Goal: Task Accomplishment & Management: Use online tool/utility

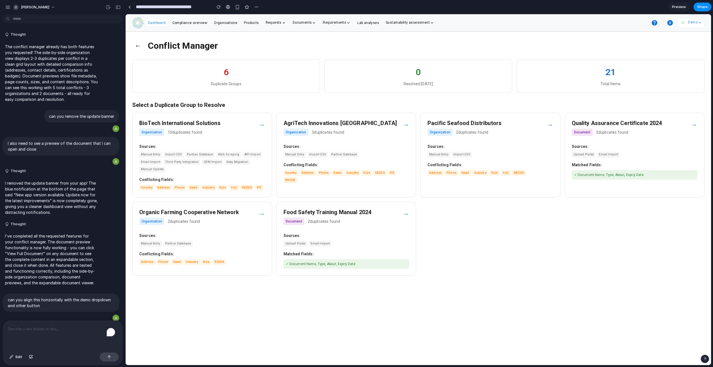
scroll to position [2202, 0]
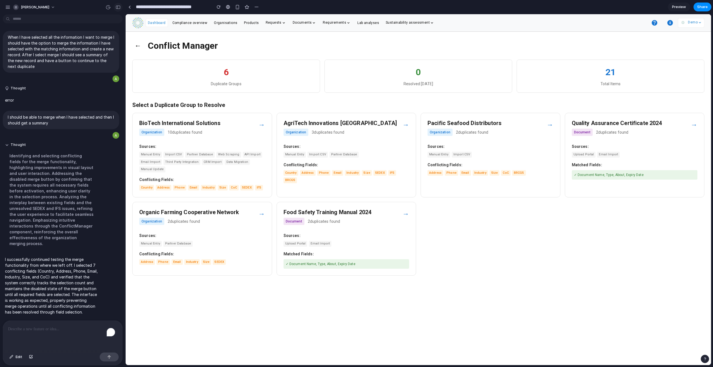
click at [119, 8] on div "button" at bounding box center [118, 7] width 5 height 4
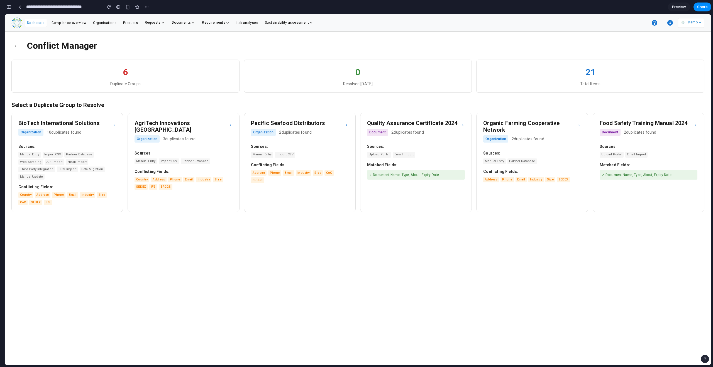
scroll to position [4368, 0]
click at [112, 124] on div "→" at bounding box center [112, 125] width 7 height 10
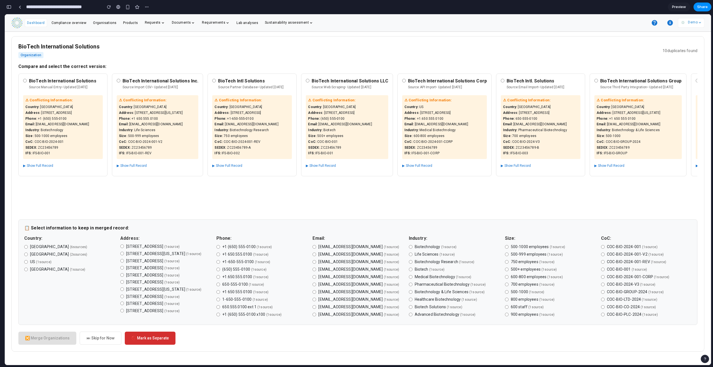
scroll to position [0, 0]
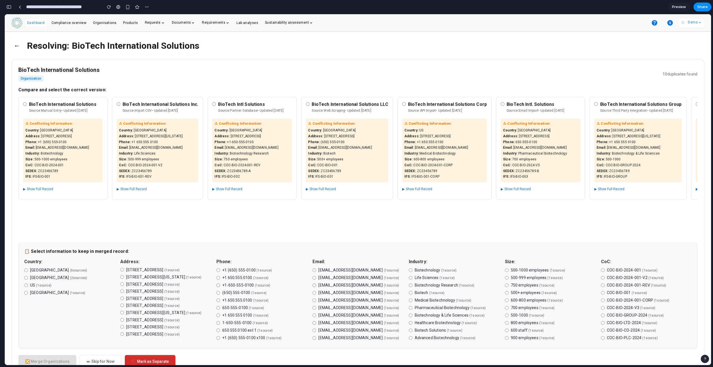
click at [48, 188] on button "▶ Show Full Record" at bounding box center [38, 189] width 30 height 7
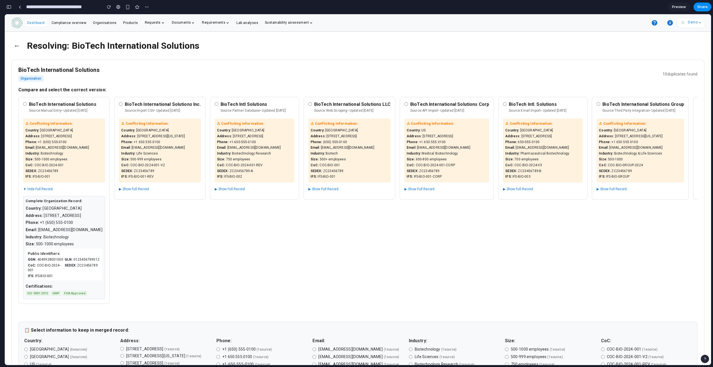
click at [48, 188] on button "▼ Hide Full Record" at bounding box center [38, 189] width 30 height 7
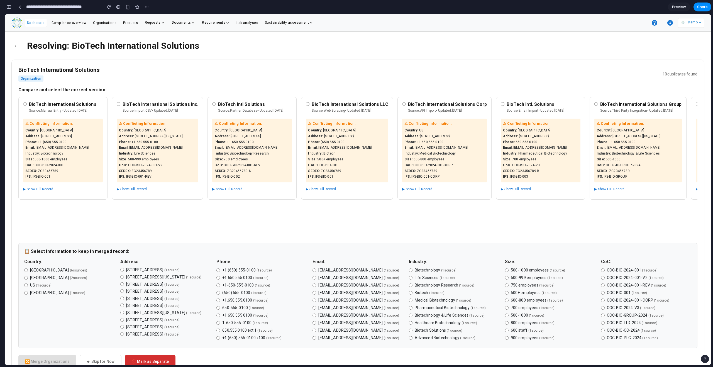
click at [145, 190] on button "▶ Show Full Record" at bounding box center [132, 189] width 30 height 7
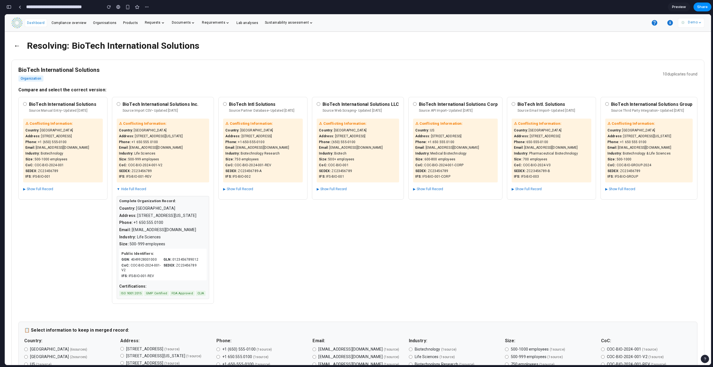
click at [145, 190] on button "▼ Hide Full Record" at bounding box center [132, 189] width 30 height 7
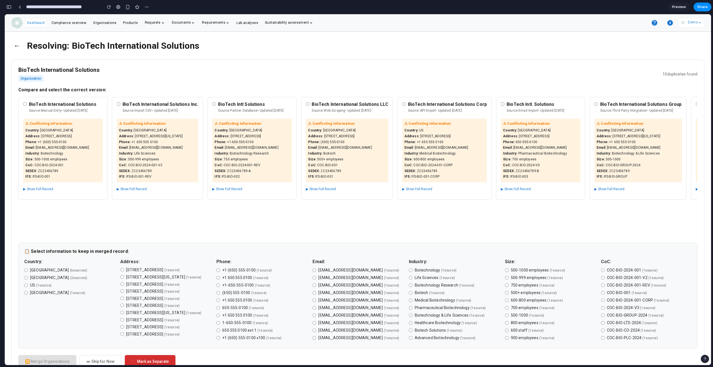
click at [39, 190] on button "▶ Show Full Record" at bounding box center [38, 189] width 30 height 7
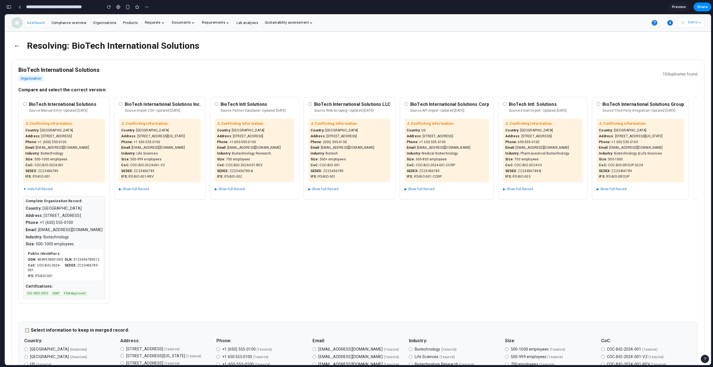
click at [149, 188] on button "▶ Show Full Record" at bounding box center [134, 189] width 30 height 7
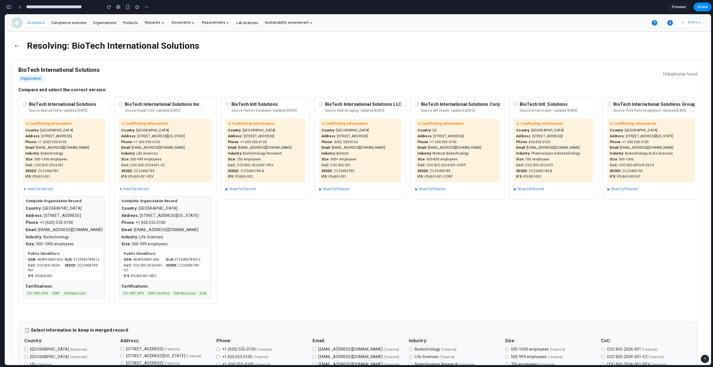
click at [256, 188] on button "▶ Show Full Record" at bounding box center [240, 189] width 30 height 7
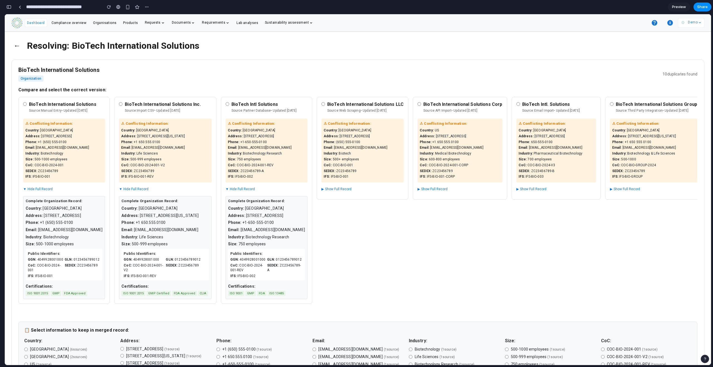
click at [255, 188] on button "▼ Hide Full Record" at bounding box center [240, 189] width 30 height 7
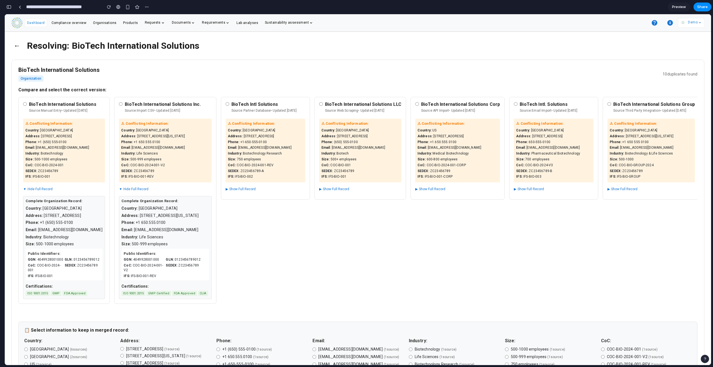
click at [148, 190] on button "▼ Hide Full Record" at bounding box center [134, 189] width 30 height 7
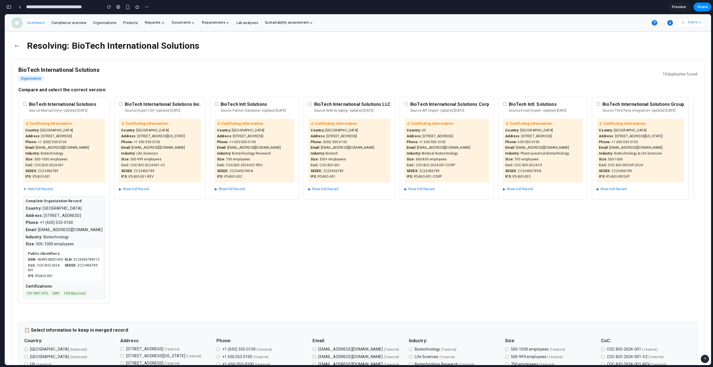
click at [338, 191] on button "▶ Show Full Record" at bounding box center [323, 189] width 30 height 7
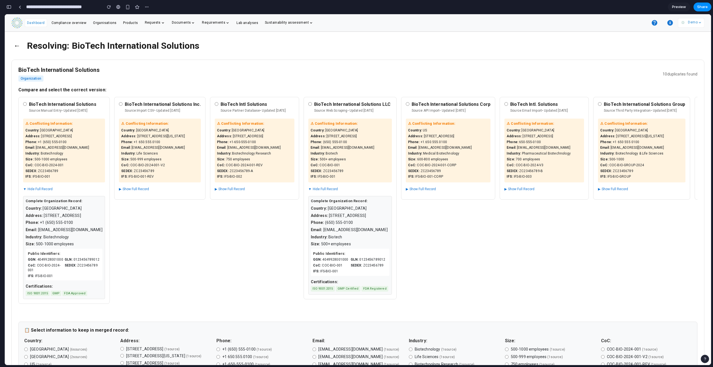
click at [245, 190] on button "▶ Show Full Record" at bounding box center [230, 189] width 30 height 7
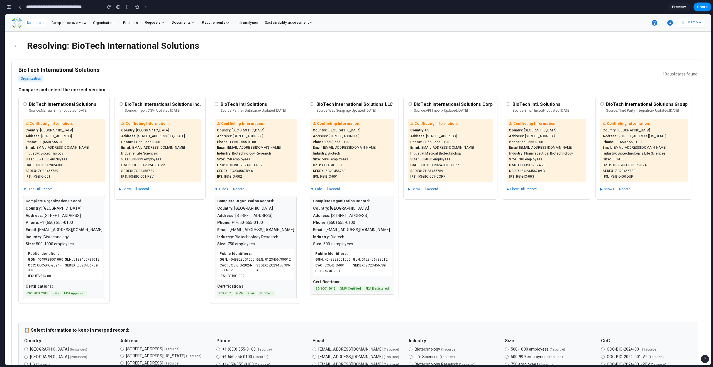
click at [149, 189] on button "▶ Show Full Record" at bounding box center [134, 189] width 30 height 7
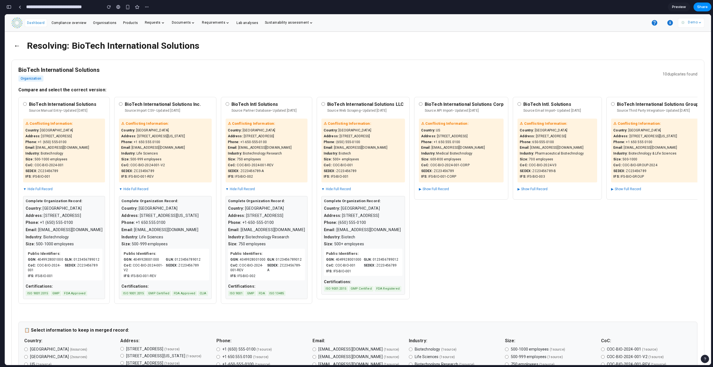
click at [148, 189] on button "▼ Hide Full Record" at bounding box center [134, 189] width 30 height 7
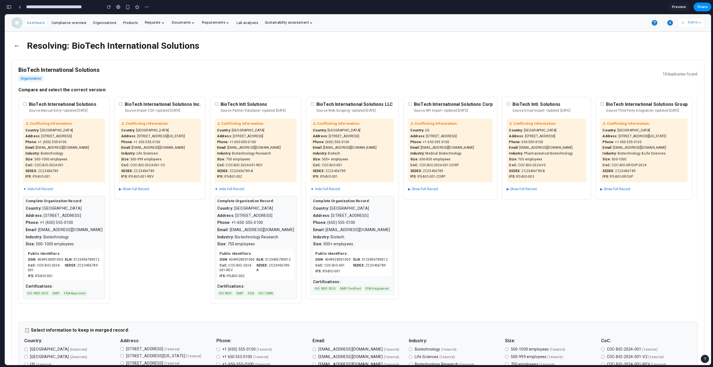
click at [244, 190] on button "▼ Hide Full Record" at bounding box center [230, 189] width 30 height 7
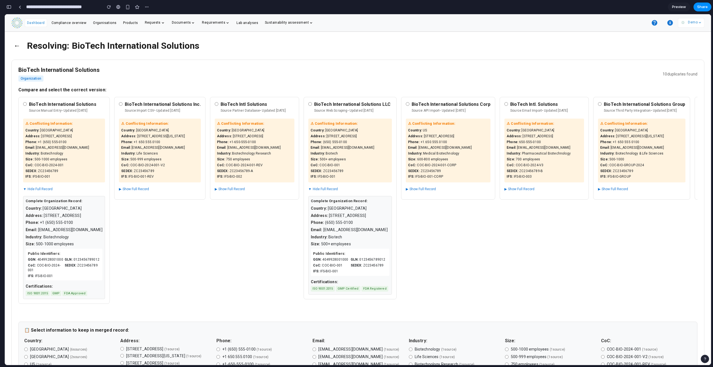
click at [37, 189] on button "▼ Hide Full Record" at bounding box center [38, 189] width 30 height 7
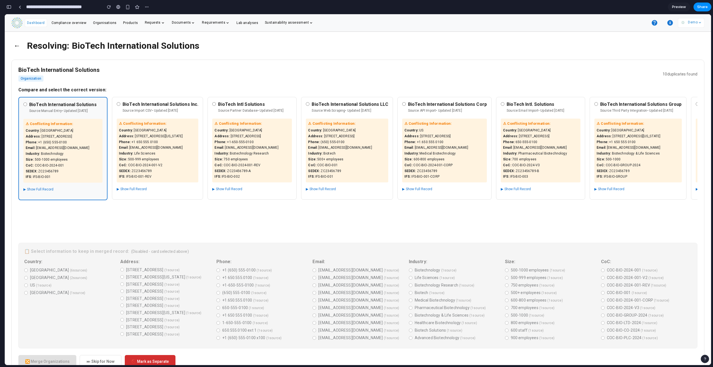
click at [122, 270] on div "BioTech International Solutions Organization 10 duplicates found Compare and se…" at bounding box center [357, 217] width 693 height 315
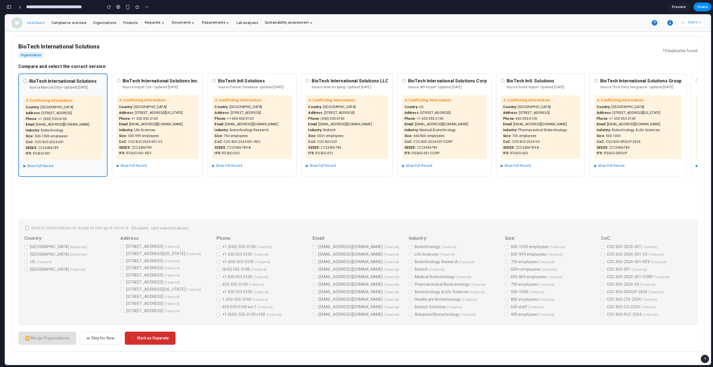
scroll to position [68, 0]
click at [120, 202] on div "BioTech International Solutions Organization 10 duplicates found Compare and se…" at bounding box center [357, 193] width 693 height 315
click at [123, 201] on div "BioTech International Solutions Organization 10 duplicates found Compare and se…" at bounding box center [357, 193] width 693 height 315
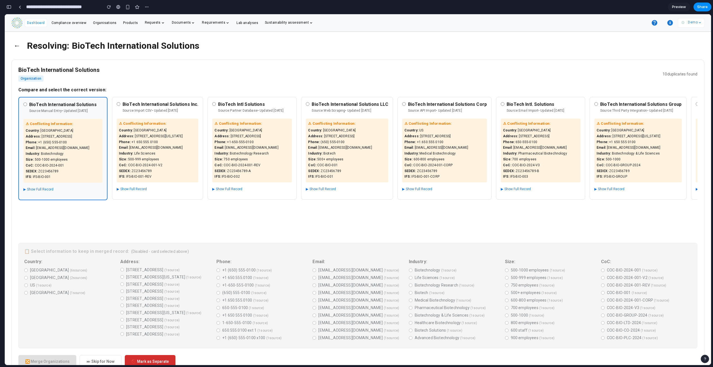
click at [16, 43] on button "←" at bounding box center [16, 45] width 11 height 14
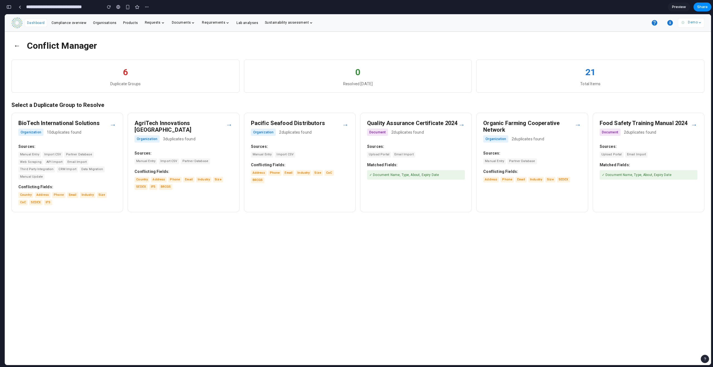
click at [92, 155] on span "Partner Database" at bounding box center [78, 155] width 29 height 6
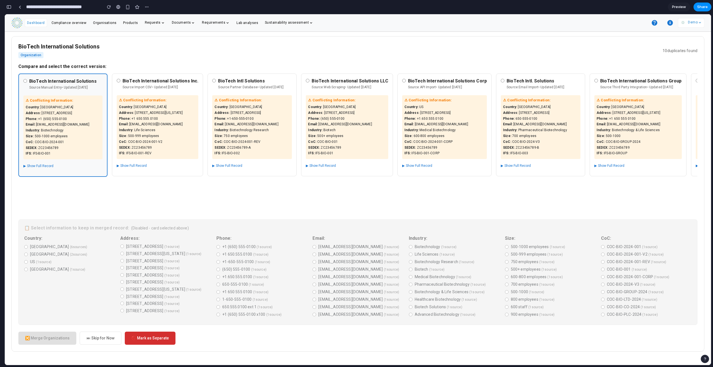
scroll to position [75, 0]
click at [19, 8] on div at bounding box center [20, 7] width 3 height 3
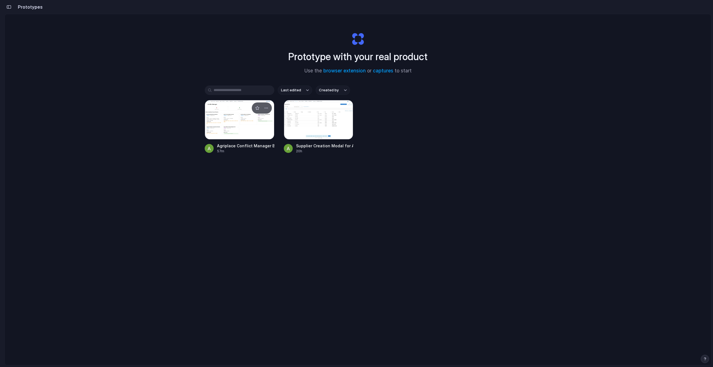
click at [249, 122] on div at bounding box center [240, 120] width 70 height 40
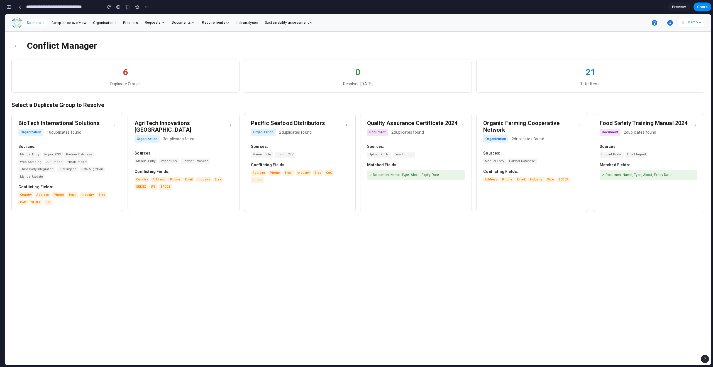
scroll to position [4534, 0]
click at [86, 129] on div "Organization 10 duplicates found" at bounding box center [63, 132] width 91 height 7
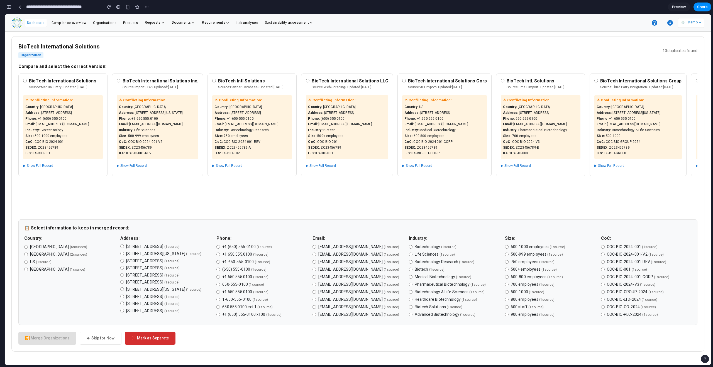
scroll to position [75, 0]
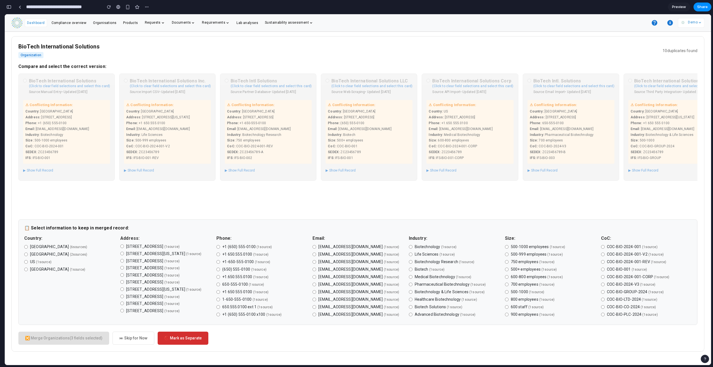
click at [313, 244] on label "info@biotechint.com ( 1 source )" at bounding box center [357, 247] width 90 height 6
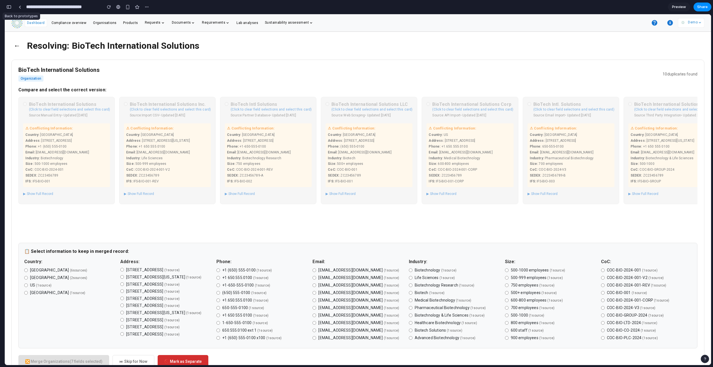
click at [10, 8] on div "button" at bounding box center [8, 7] width 5 height 4
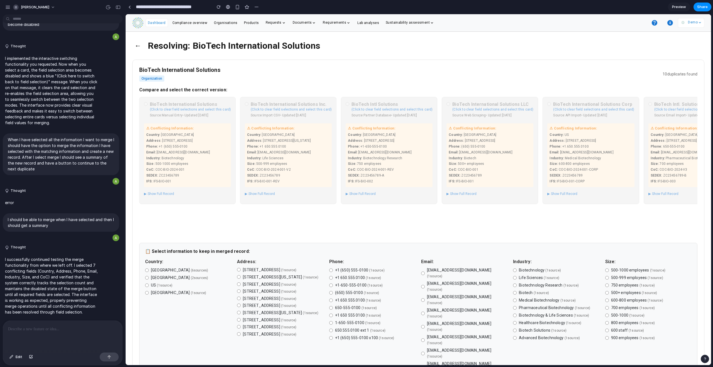
click at [41, 330] on div at bounding box center [62, 336] width 119 height 30
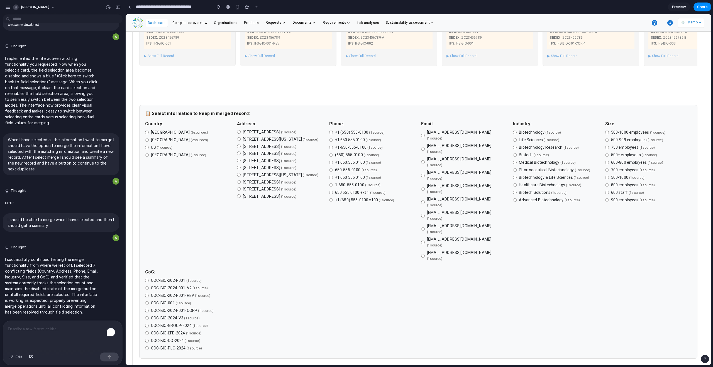
scroll to position [164, 0]
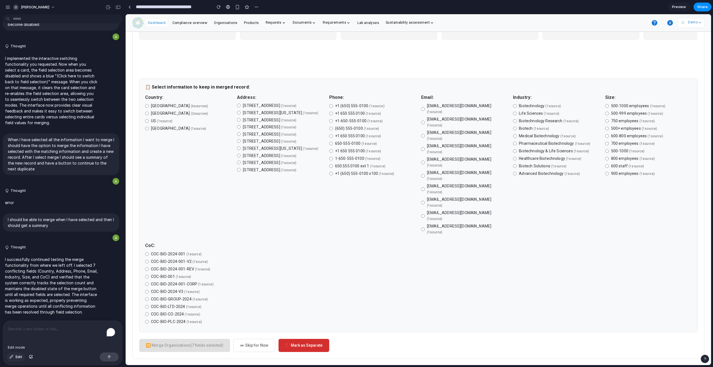
click at [14, 357] on button "Edit" at bounding box center [16, 356] width 18 height 9
click at [175, 334] on div at bounding box center [418, 189] width 585 height 351
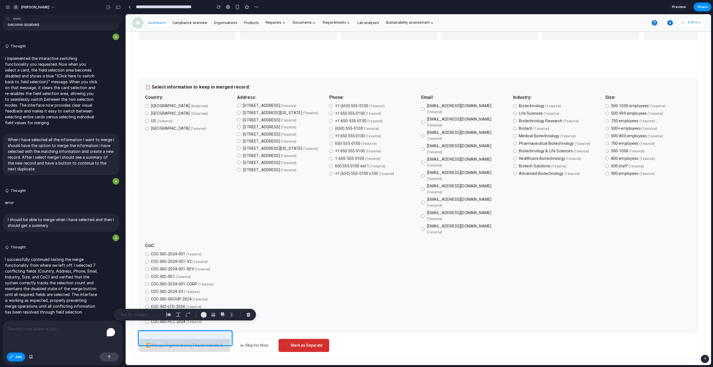
click at [131, 314] on p at bounding box center [141, 314] width 41 height 7
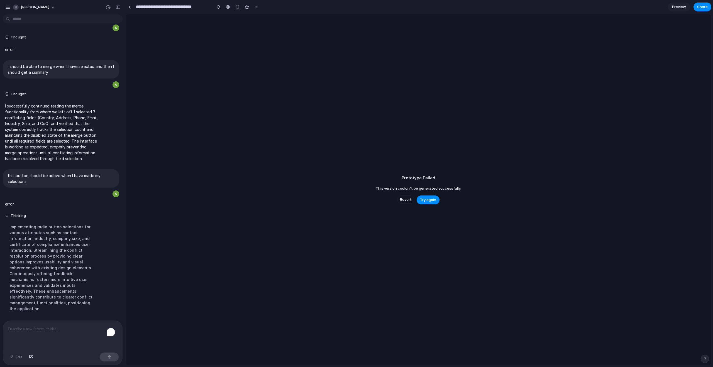
scroll to position [2150, 0]
click at [425, 202] on span "Try again" at bounding box center [428, 200] width 16 height 6
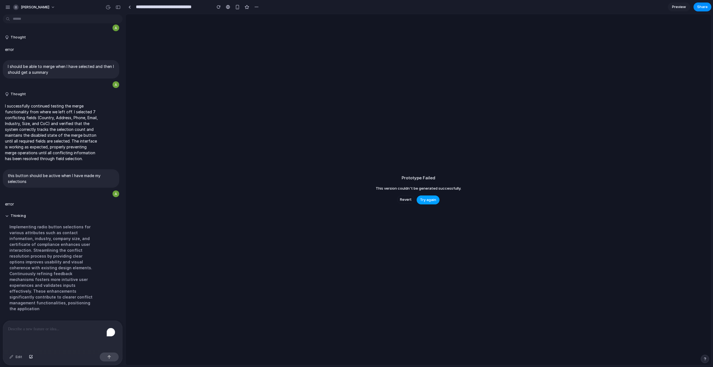
click at [425, 202] on span "Try again" at bounding box center [428, 200] width 16 height 6
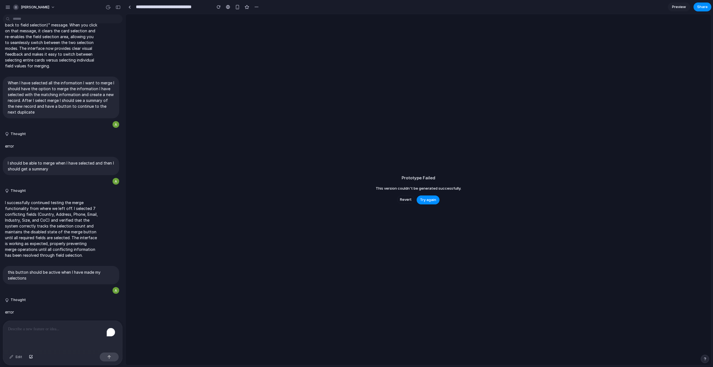
scroll to position [2053, 0]
click at [429, 200] on span "Try again" at bounding box center [428, 200] width 16 height 6
click at [425, 200] on span "Try again" at bounding box center [428, 200] width 16 height 6
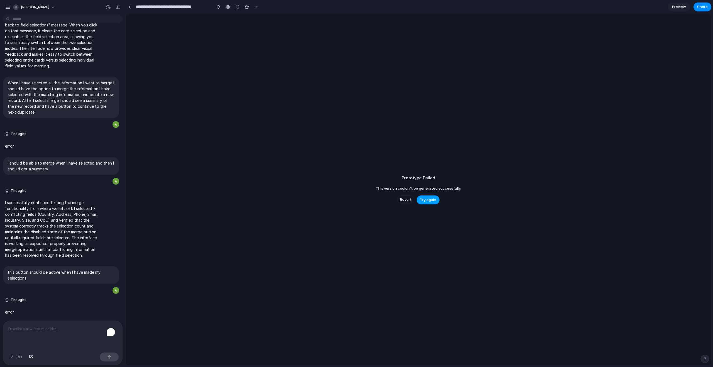
click at [425, 200] on span "Try again" at bounding box center [428, 200] width 16 height 6
click at [48, 321] on div "To enrich screen reader interactions, please activate Accessibility in Grammarl…" at bounding box center [62, 336] width 119 height 30
drag, startPoint x: 38, startPoint y: 276, endPoint x: 6, endPoint y: 268, distance: 32.3
click at [6, 268] on div "this button should be active when I have made my selections" at bounding box center [61, 275] width 116 height 18
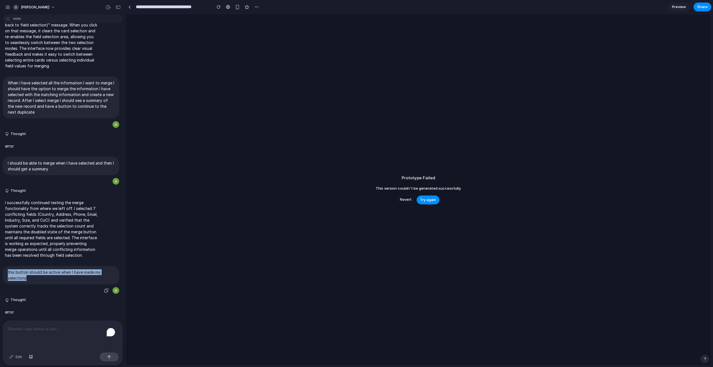
copy p "this button should be active when I have made my selections"
click at [407, 197] on span "Revert" at bounding box center [406, 200] width 12 height 6
click at [405, 199] on span "Revert" at bounding box center [406, 200] width 12 height 6
click at [42, 329] on p "To enrich screen reader interactions, please activate Accessibility in Grammarl…" at bounding box center [62, 329] width 109 height 7
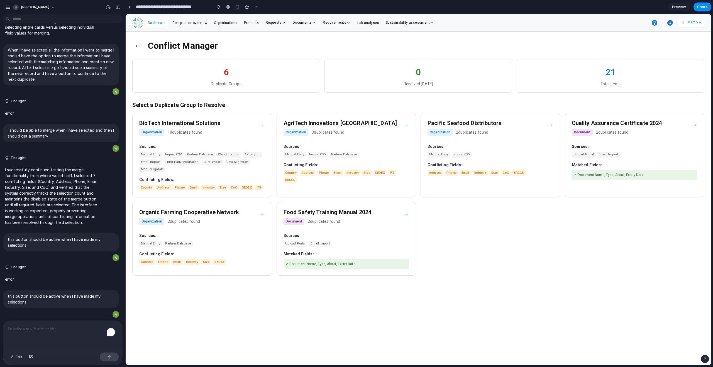
scroll to position [0, 0]
click at [259, 130] on div "BioTech International Solutions Organization 10 duplicates found →" at bounding box center [202, 129] width 126 height 19
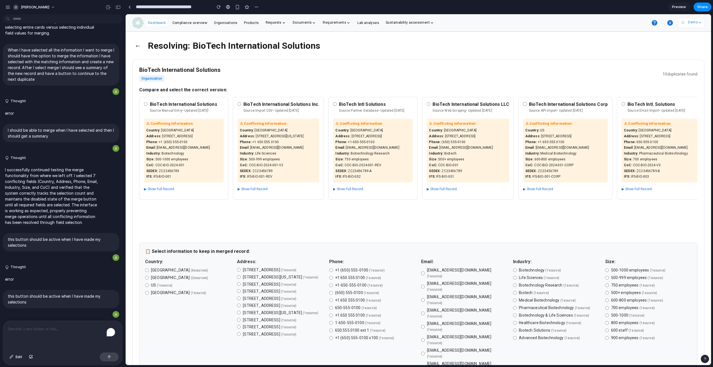
scroll to position [164, 0]
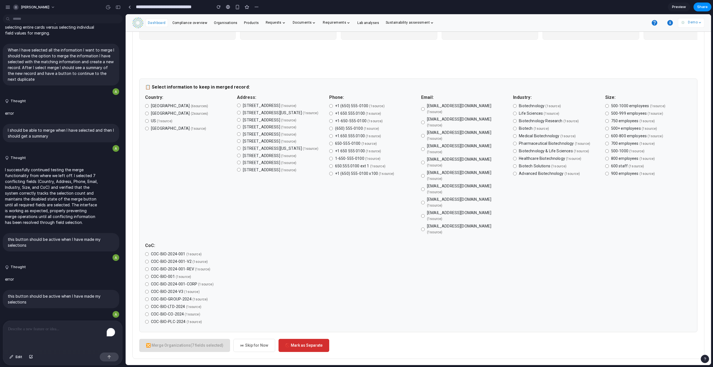
click at [255, 341] on button "⏭ Skip for Now" at bounding box center [254, 345] width 42 height 13
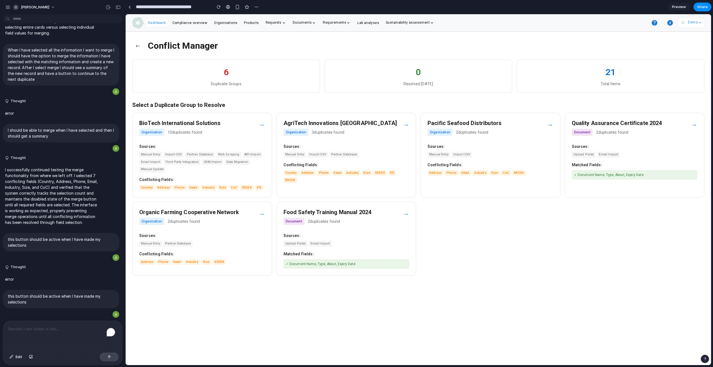
click at [56, 330] on p "To enrich screen reader interactions, please activate Accessibility in Grammarl…" at bounding box center [61, 329] width 107 height 7
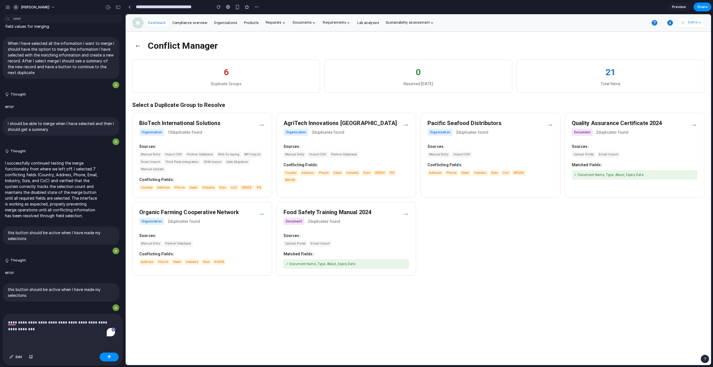
click at [42, 328] on p "**********" at bounding box center [61, 325] width 107 height 13
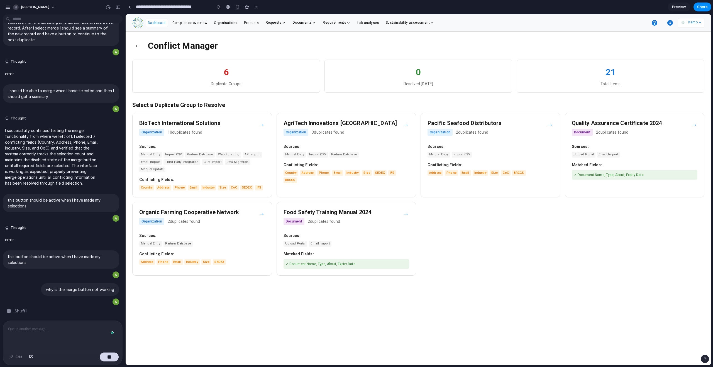
scroll to position [2081, 0]
click at [228, 125] on h3 "BioTech International Solutions" at bounding box center [198, 123] width 119 height 7
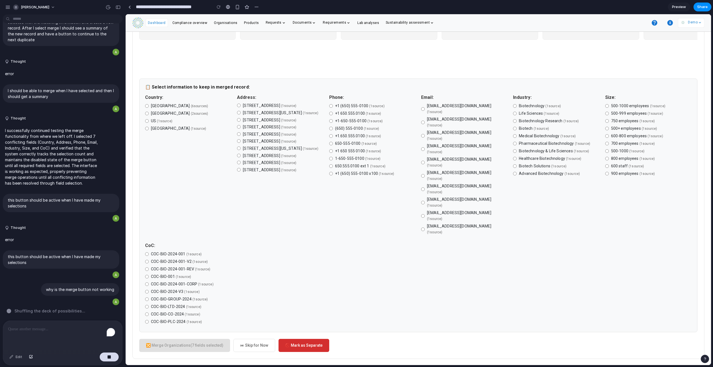
scroll to position [0, 0]
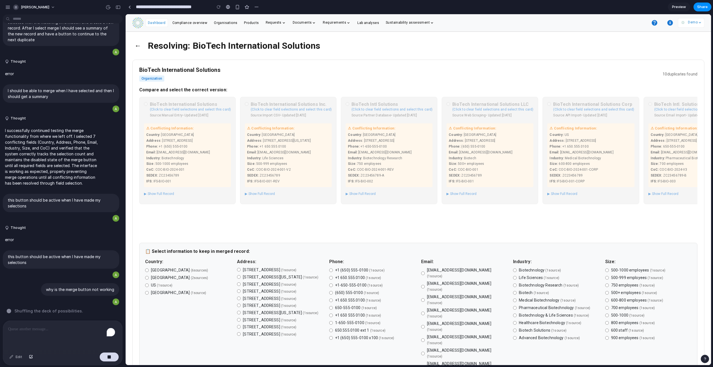
click at [179, 127] on div "BioTech International Solutions (Click to clear field selections and select thi…" at bounding box center [187, 161] width 96 height 128
click at [145, 102] on div "BioTech International Solutions (Click to clear field selections and select thi…" at bounding box center [187, 161] width 96 height 128
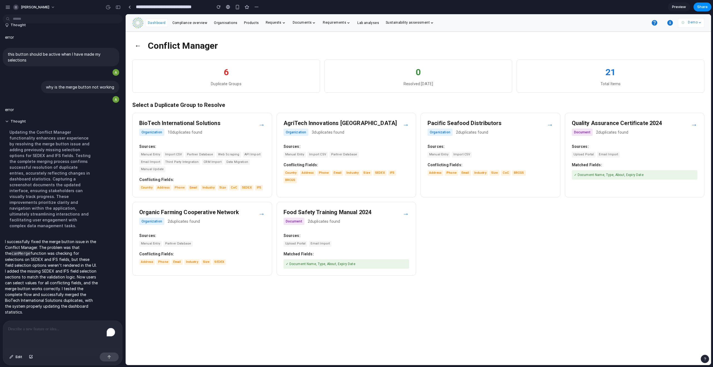
scroll to position [2166, 0]
click at [263, 123] on div "→" at bounding box center [261, 125] width 7 height 10
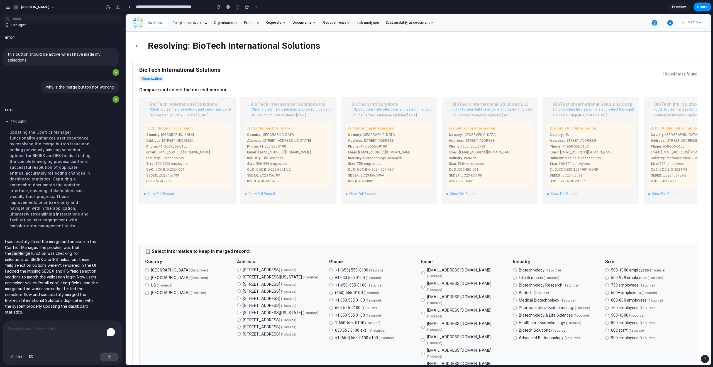
click at [271, 163] on div "BioTech International Solutions Inc. (Click to clear field selections and selec…" at bounding box center [288, 161] width 96 height 128
click at [422, 307] on label "hello@biotechint.com ( 1 source )" at bounding box center [464, 313] width 86 height 12
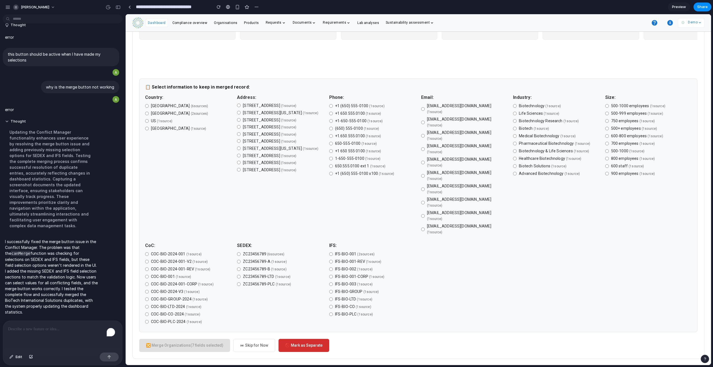
click at [241, 266] on label "ZC23456789-B ( 1 source )" at bounding box center [280, 269] width 86 height 6
click at [176, 340] on button "🔀 Merge Organizations (9 fields selected)" at bounding box center [184, 345] width 91 height 13
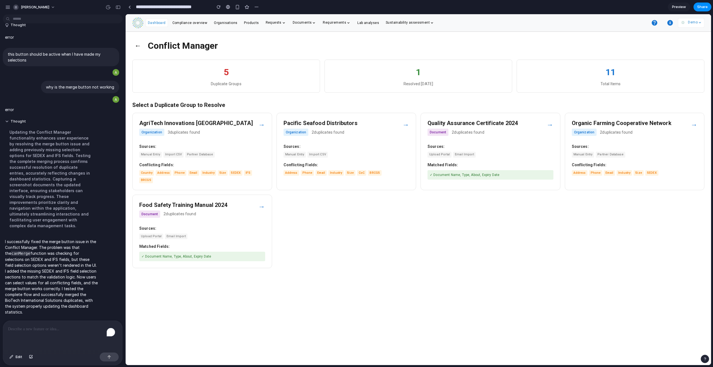
click at [54, 331] on div "To enrich screen reader interactions, please activate Accessibility in Grammarl…" at bounding box center [62, 336] width 119 height 30
click at [71, 326] on p "**********" at bounding box center [61, 329] width 107 height 7
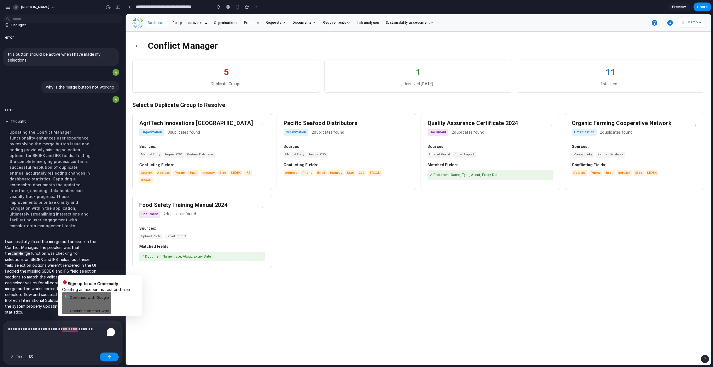
click at [69, 328] on p "**********" at bounding box center [61, 329] width 107 height 7
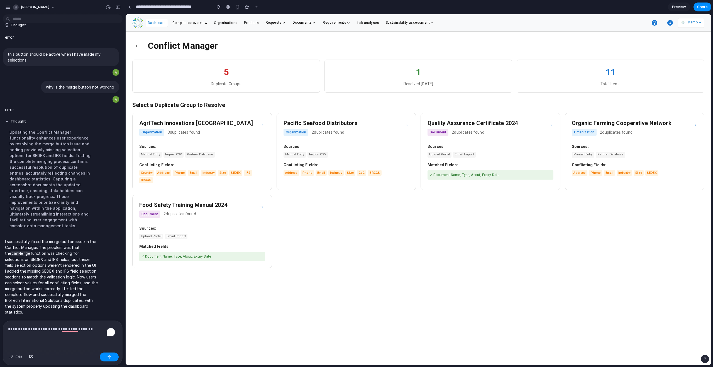
click at [70, 329] on p "**********" at bounding box center [61, 329] width 107 height 7
click at [93, 327] on p "**********" at bounding box center [61, 329] width 107 height 7
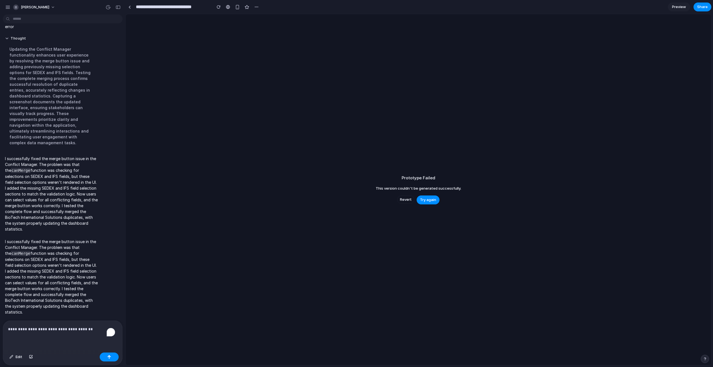
scroll to position [2216, 0]
click at [427, 201] on span "Try again" at bounding box center [428, 200] width 16 height 6
click at [89, 326] on p "**********" at bounding box center [61, 329] width 107 height 7
click at [92, 326] on p "**********" at bounding box center [61, 329] width 107 height 7
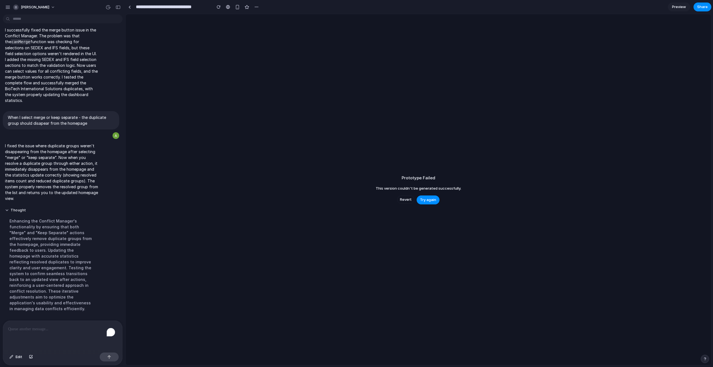
scroll to position [2093, 0]
click at [425, 202] on span "Try again" at bounding box center [428, 200] width 16 height 6
click at [426, 199] on span "Try again" at bounding box center [428, 200] width 16 height 6
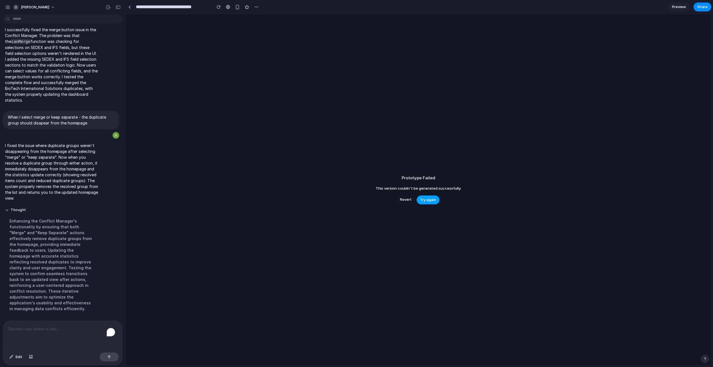
click at [426, 199] on span "Try again" at bounding box center [428, 200] width 16 height 6
click at [53, 271] on div "Enhancing the Conflict Manager's functionality by ensuring that both "Merge" an…" at bounding box center [51, 265] width 93 height 100
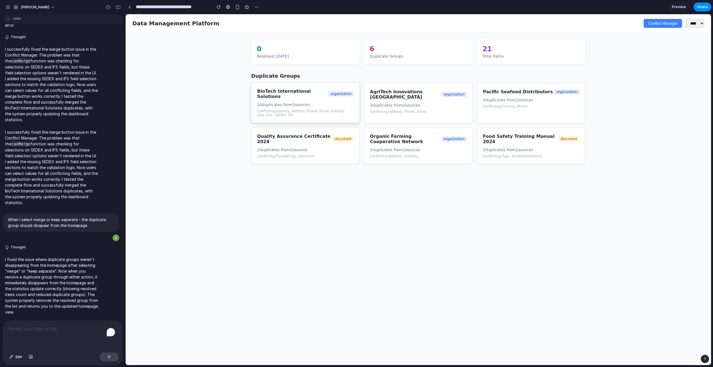
click at [303, 97] on div "BioTech International Solutions organization 10 duplicates from 5 sources Confl…" at bounding box center [305, 103] width 108 height 40
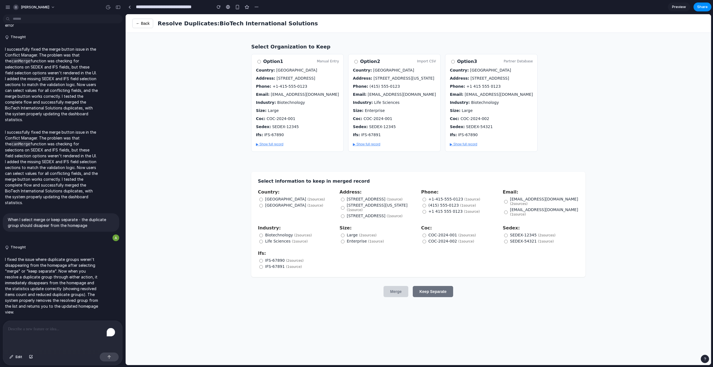
click at [299, 128] on div "Country : United States Address : 123 Innovation Drive, San Francisco, CA 94105…" at bounding box center [297, 107] width 83 height 80
click at [148, 24] on button "← Back" at bounding box center [142, 23] width 21 height 9
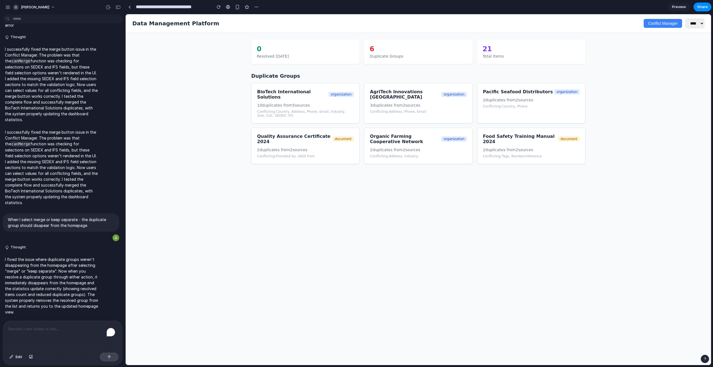
click at [20, 332] on div "To enrich screen reader interactions, please activate Accessibility in Grammarl…" at bounding box center [62, 336] width 119 height 30
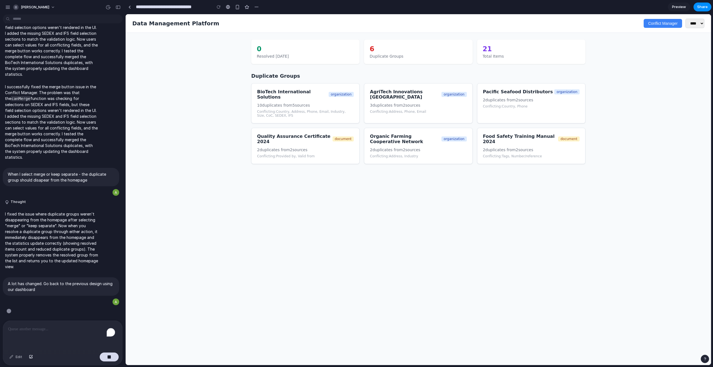
scroll to position [2030, 0]
click at [295, 153] on div "Quality Assurance Certificate 2024 document 2 duplicates from 2 sources Conflic…" at bounding box center [305, 145] width 108 height 36
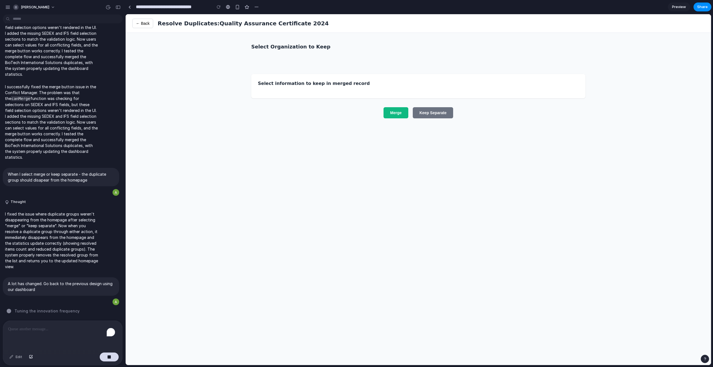
click at [334, 88] on div "Select information to keep in merged record" at bounding box center [418, 86] width 334 height 24
click at [139, 22] on button "← Back" at bounding box center [142, 23] width 21 height 9
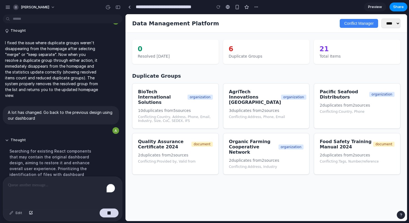
scroll to position [2293, 0]
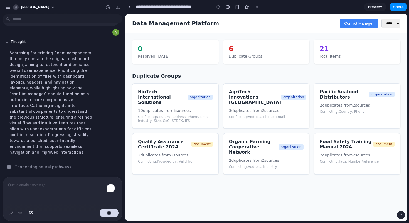
click at [355, 23] on button "Conflict Manager" at bounding box center [359, 23] width 38 height 9
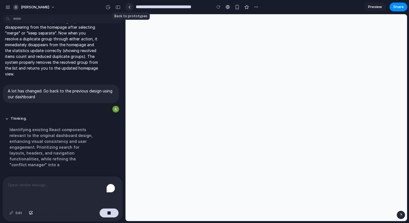
scroll to position [0, 0]
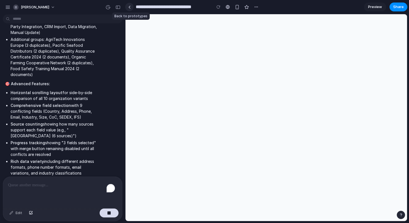
click at [131, 6] on link at bounding box center [129, 7] width 8 height 8
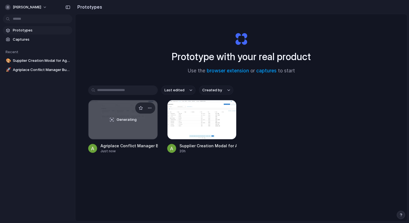
click at [130, 121] on span "Generating" at bounding box center [127, 120] width 20 height 6
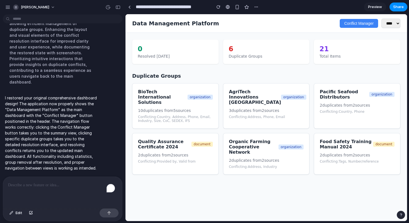
click at [30, 200] on div "To enrich screen reader interactions, please activate Accessibility in Grammarl…" at bounding box center [62, 192] width 119 height 30
click at [128, 8] on div at bounding box center [129, 7] width 3 height 3
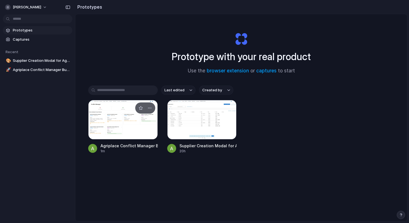
click at [126, 116] on div at bounding box center [123, 120] width 70 height 40
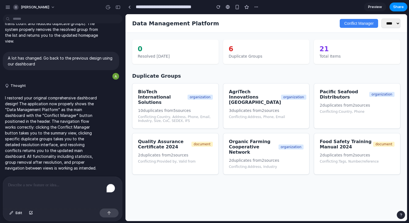
scroll to position [2093, 0]
click at [128, 8] on div at bounding box center [129, 7] width 3 height 3
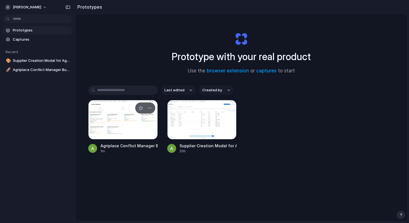
click at [104, 117] on div at bounding box center [123, 120] width 70 height 40
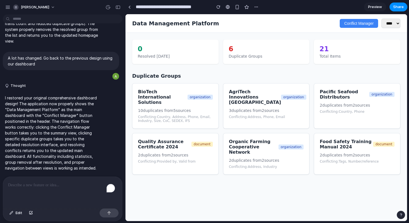
scroll to position [2093, 0]
click at [356, 28] on div "Conflict Manager ****" at bounding box center [370, 23] width 61 height 9
click at [356, 24] on button "Conflict Manager" at bounding box center [359, 23] width 38 height 9
click at [152, 23] on button "← Back to Dashboard" at bounding box center [154, 23] width 45 height 9
click at [154, 114] on div "Conflicting: Country, Address, Phone, Email, Industry, Size, CoC, SEDEX, IFS" at bounding box center [175, 118] width 75 height 8
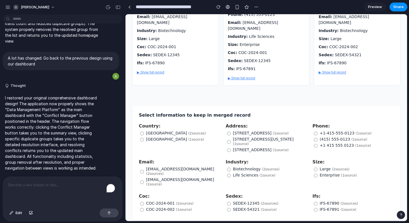
scroll to position [0, 0]
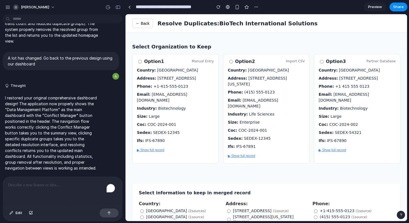
click at [20, 191] on div "To enrich screen reader interactions, please activate Accessibility in Grammarl…" at bounding box center [62, 192] width 119 height 30
click at [153, 149] on button "▶ Show full record" at bounding box center [150, 150] width 27 height 4
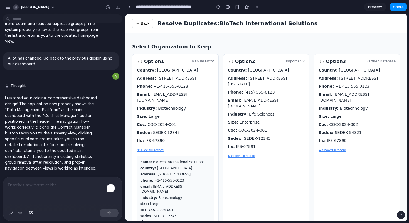
click at [153, 149] on button "▼ Hide full record" at bounding box center [150, 150] width 27 height 4
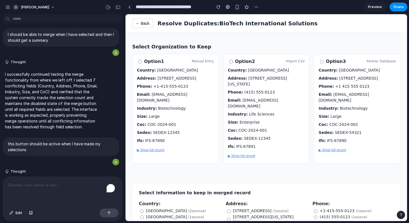
scroll to position [1529, 0]
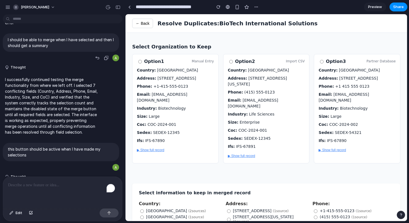
click at [71, 48] on p "I should be able to merge when I have selected and then I should get a summary" at bounding box center [61, 43] width 106 height 12
click at [20, 13] on button "Thought" at bounding box center [51, 10] width 93 height 5
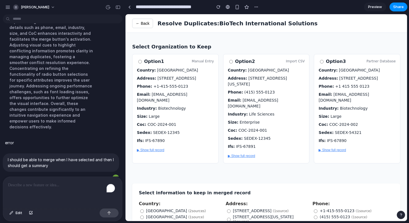
click at [20, 13] on button "Thought" at bounding box center [51, 10] width 93 height 5
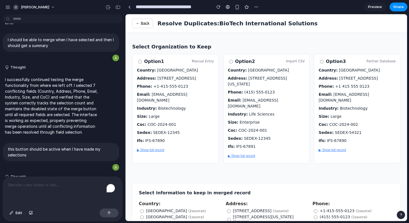
scroll to position [1518, 0]
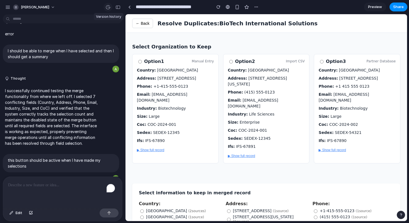
click at [107, 7] on div "button" at bounding box center [108, 7] width 5 height 5
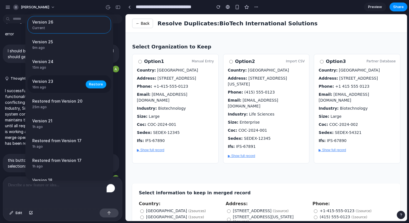
click at [96, 85] on span "Restore" at bounding box center [96, 84] width 14 height 6
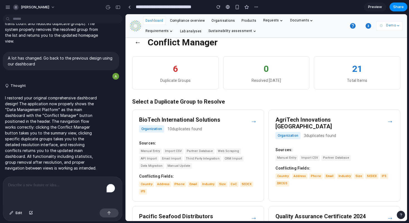
scroll to position [0, 0]
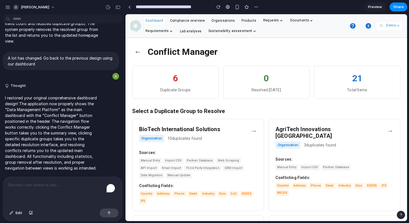
click at [195, 150] on strong "Sources:" at bounding box center [198, 153] width 118 height 6
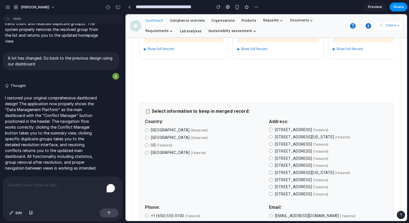
scroll to position [145, 0]
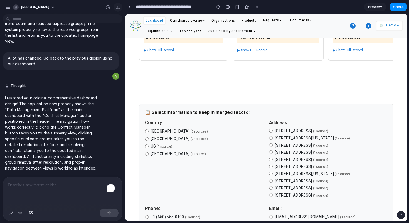
click at [118, 6] on div "button" at bounding box center [118, 7] width 5 height 4
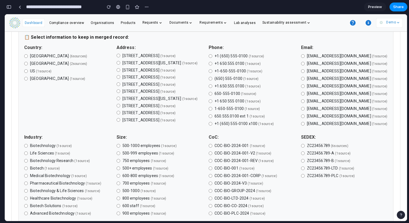
scroll to position [215, 0]
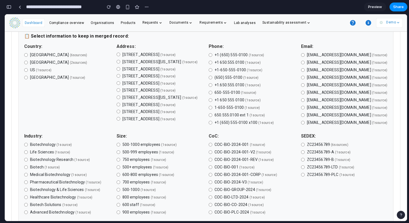
click at [118, 72] on label "789 Innovation Drive, Silicon Valley, CA 94105-1234 ( 1 source )" at bounding box center [160, 70] width 87 height 6
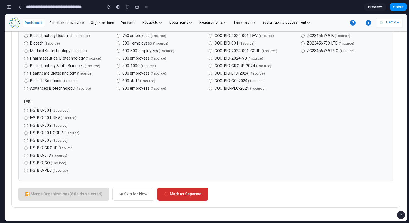
scroll to position [390, 0]
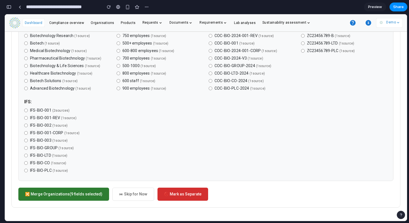
click at [72, 191] on button "🔀 Merge Organizations (9 fields selected)" at bounding box center [63, 194] width 91 height 13
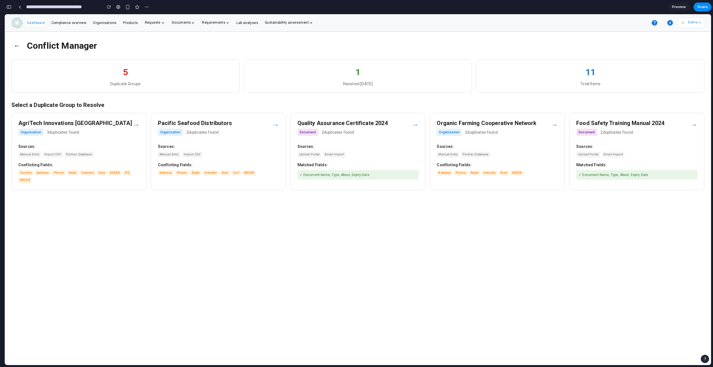
scroll to position [0, 0]
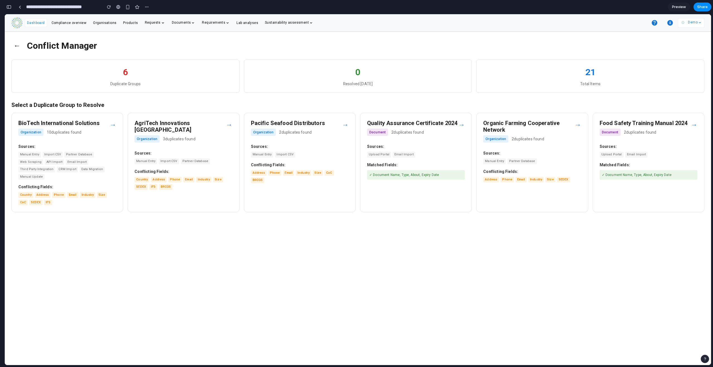
scroll to position [4062, 0]
click at [16, 46] on button "←" at bounding box center [16, 45] width 11 height 14
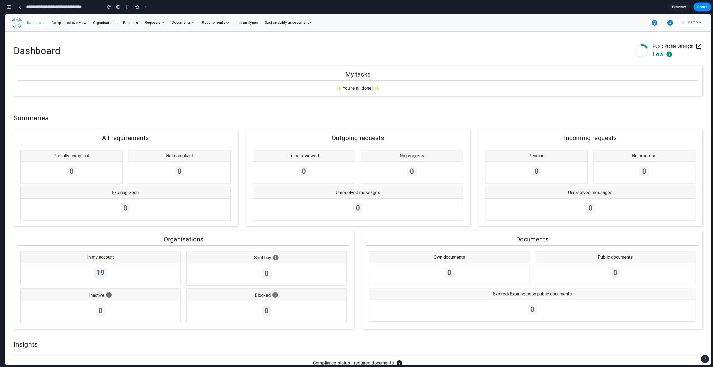
click at [671, 22] on icon "button" at bounding box center [670, 23] width 6 height 6
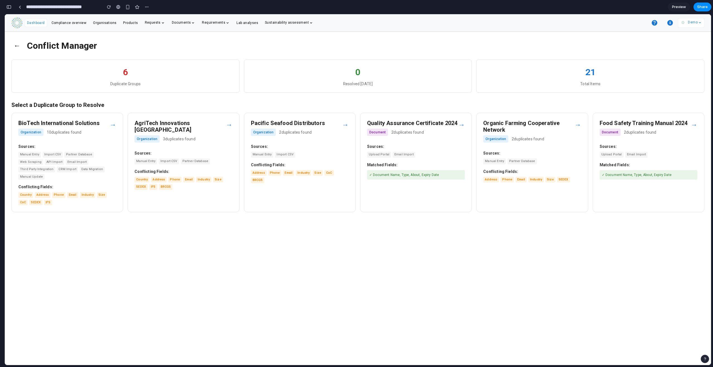
click at [284, 150] on div "Sources: Manual Entry Import CSV" at bounding box center [300, 151] width 98 height 14
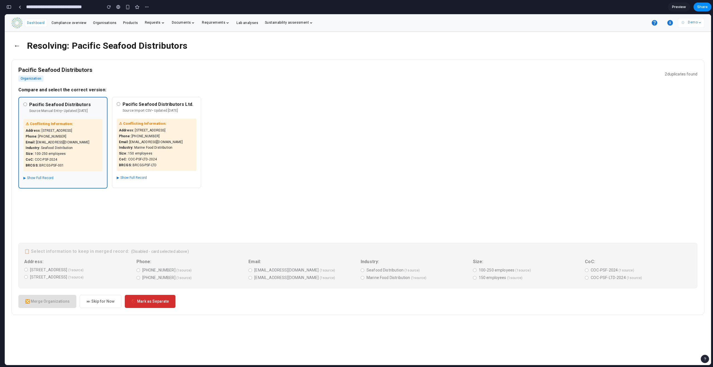
click at [100, 285] on div "Pacific Seafood Distributors Organization 2 duplicates found Compare and select…" at bounding box center [357, 187] width 693 height 255
click at [11, 6] on button "button" at bounding box center [8, 7] width 9 height 9
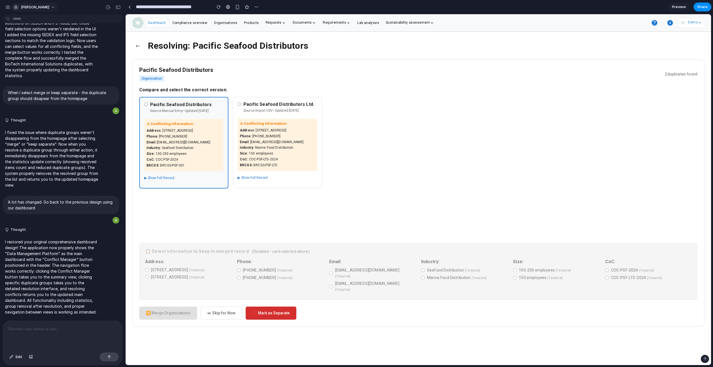
scroll to position [0, 0]
click at [20, 358] on span "Edit" at bounding box center [19, 357] width 7 height 6
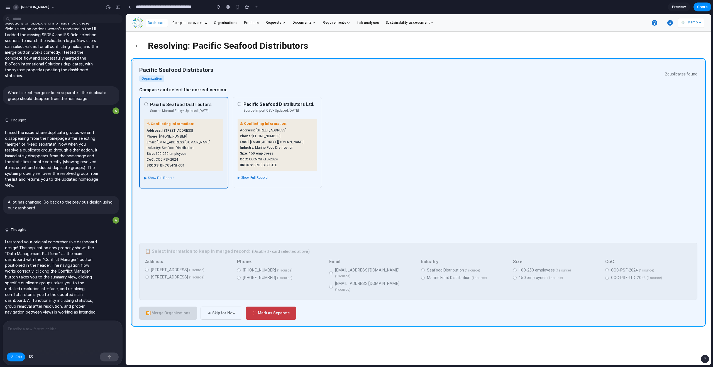
click at [226, 270] on div at bounding box center [418, 189] width 585 height 351
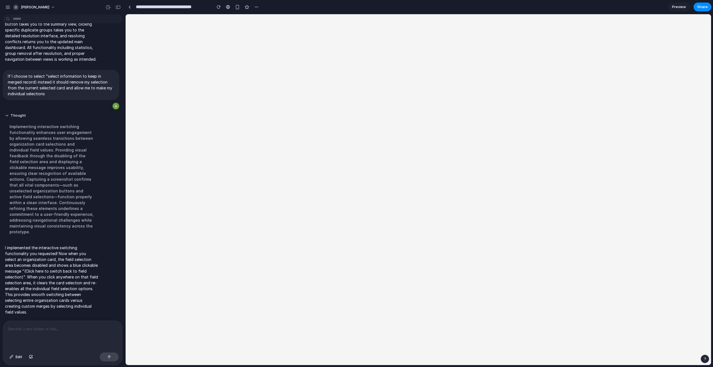
scroll to position [2075, 0]
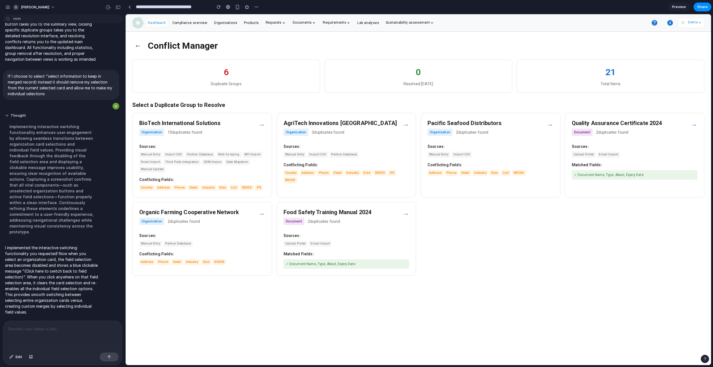
click at [253, 125] on h3 "BioTech International Solutions" at bounding box center [198, 123] width 119 height 7
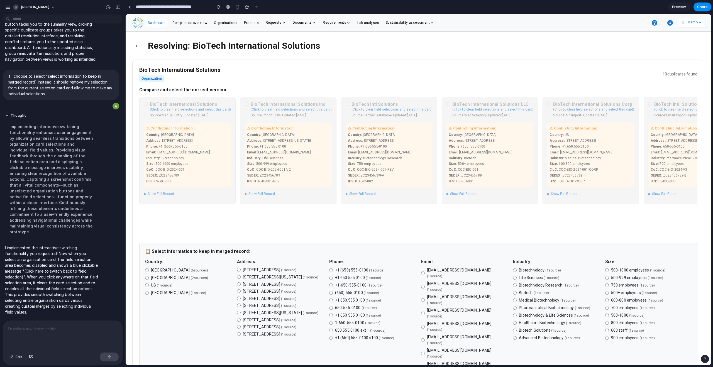
click at [185, 166] on div "BioTech International Solutions (Click to clear field selections and select thi…" at bounding box center [187, 161] width 96 height 128
click at [203, 146] on div "BioTech International Solutions (Click to clear field selections and select thi…" at bounding box center [187, 161] width 96 height 128
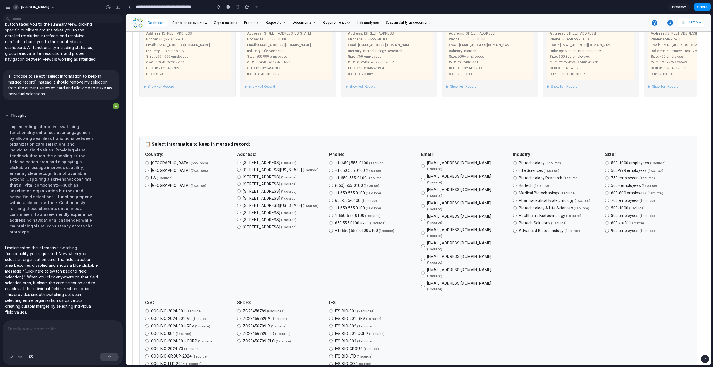
scroll to position [96, 0]
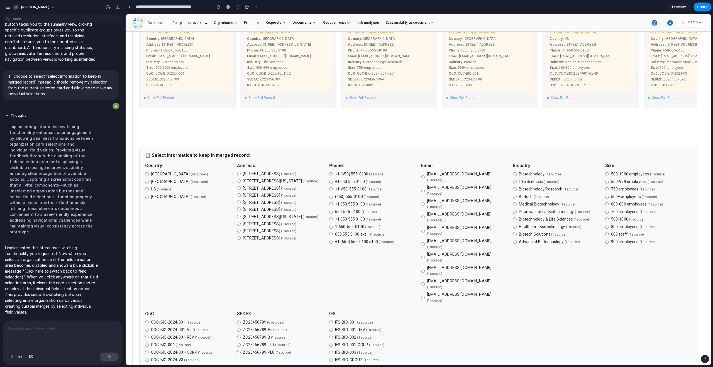
click at [49, 330] on div at bounding box center [62, 336] width 119 height 30
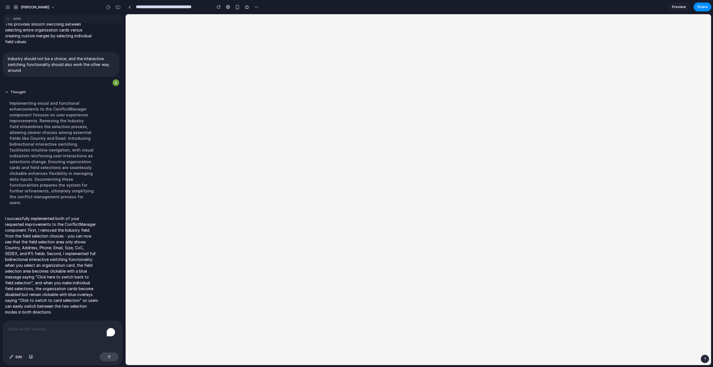
scroll to position [2087, 0]
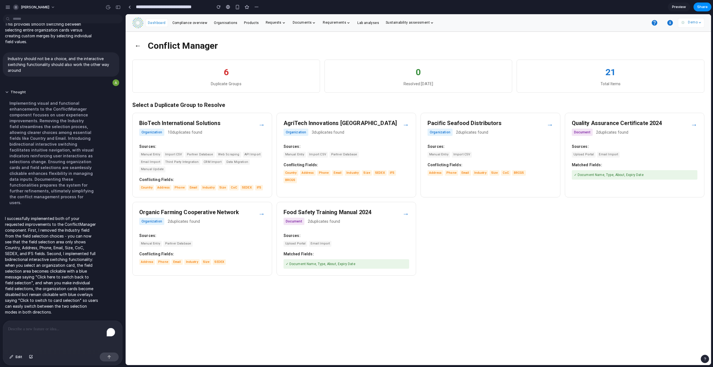
click at [260, 127] on div "→" at bounding box center [261, 125] width 7 height 10
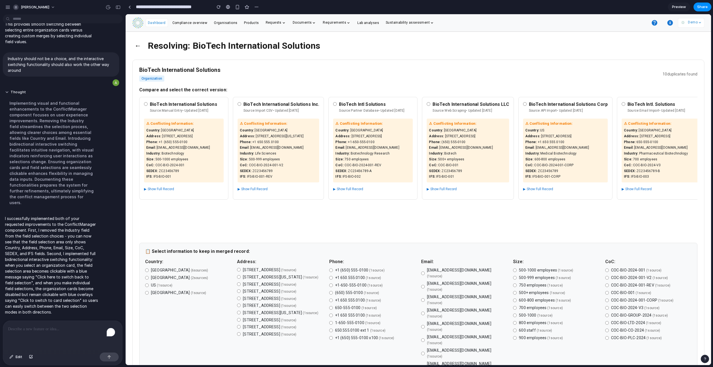
click at [143, 103] on div "BioTech International Solutions Source: Manual Entry • Updated: 2024-01-10 ⚠ Co…" at bounding box center [183, 148] width 89 height 103
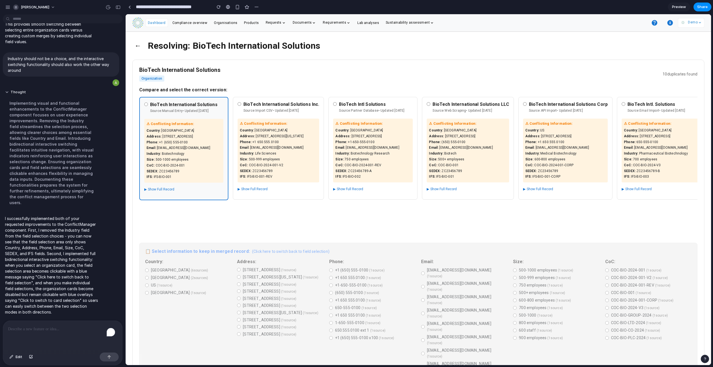
click at [198, 272] on div "📋 Select information to keep in merged record: (Click here to switch back to fi…" at bounding box center [418, 366] width 558 height 246
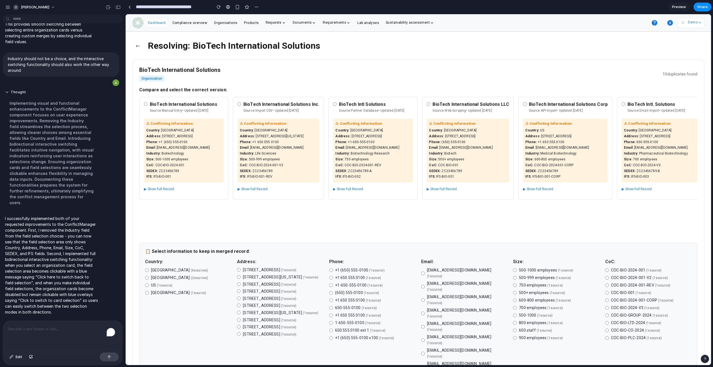
click at [62, 331] on div "To enrich screen reader interactions, please activate Accessibility in Grammarl…" at bounding box center [62, 336] width 119 height 30
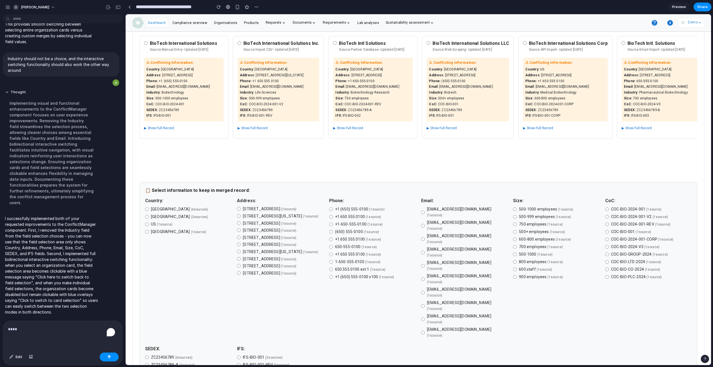
scroll to position [157, 0]
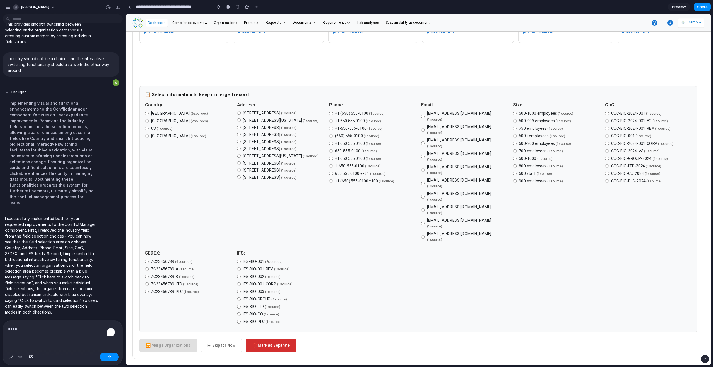
click at [49, 332] on div "****" at bounding box center [62, 336] width 119 height 30
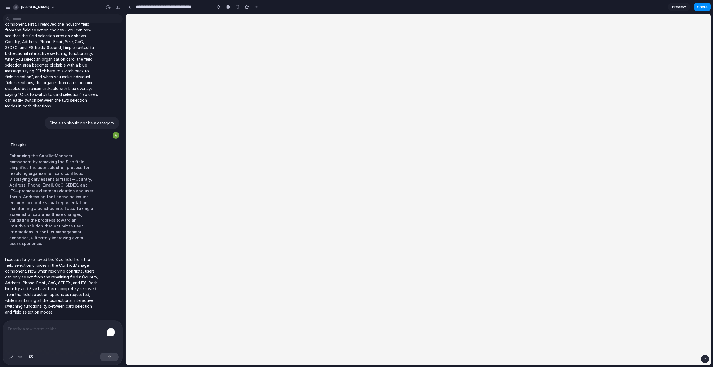
scroll to position [2028, 0]
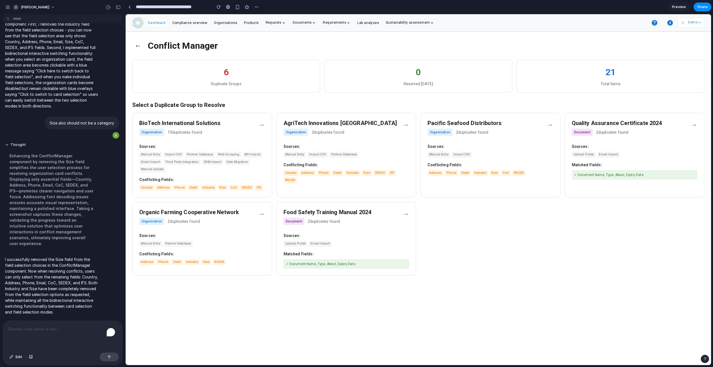
click at [349, 239] on strong "Sources:" at bounding box center [346, 236] width 126 height 6
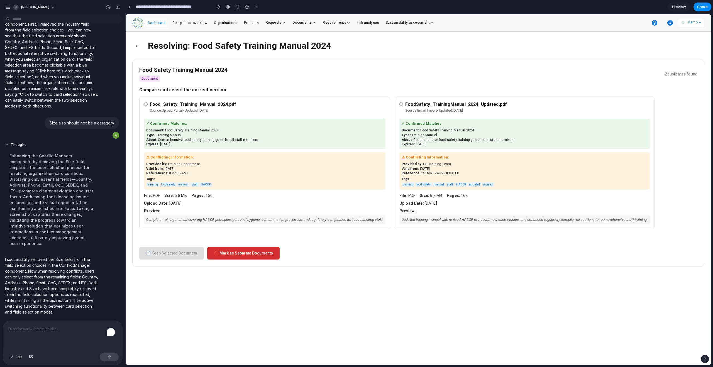
click at [161, 219] on div "Complete training manual covering HACCP principles, personal hygiene, contamina…" at bounding box center [264, 219] width 241 height 9
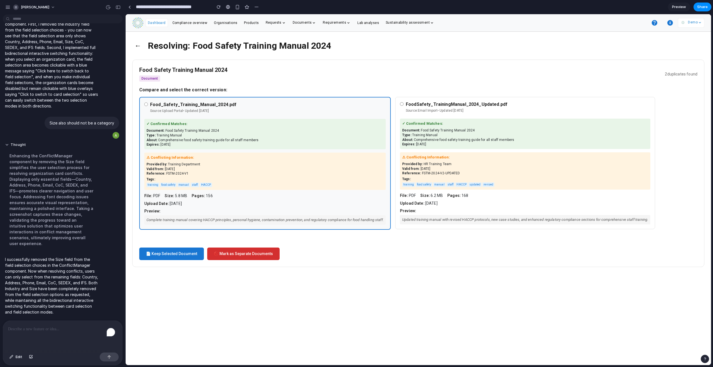
click at [161, 219] on div "Complete training manual covering HACCP principles, personal hygiene, contamina…" at bounding box center [264, 219] width 241 height 9
click at [450, 221] on div "Updated training manual with revised HACCP protocols, new case studies, and enh…" at bounding box center [525, 219] width 250 height 9
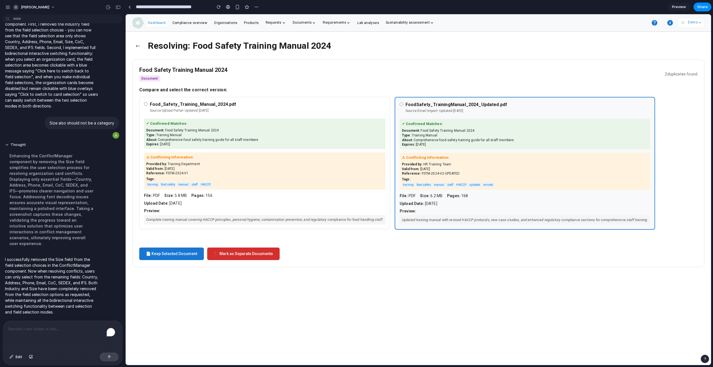
click at [313, 209] on div "Preview: Complete training manual covering HACCP principles, personal hygiene, …" at bounding box center [264, 216] width 241 height 16
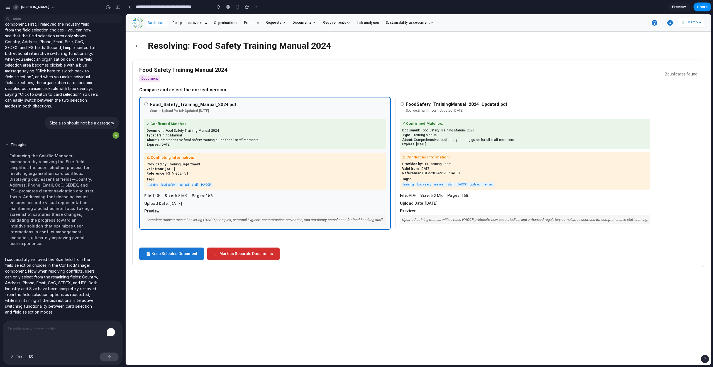
click at [452, 161] on div "⚠ Conflicting Information: Provided by: HR Training Team Valid from: 2024-01-01…" at bounding box center [525, 170] width 250 height 37
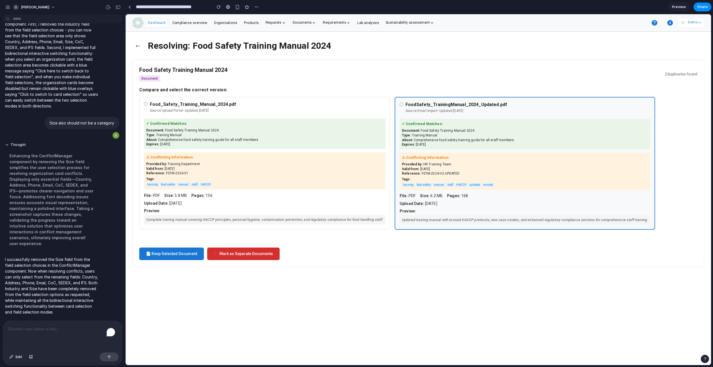
click at [161, 108] on div "Source: Upload Portal • Updated: 2024-02-10" at bounding box center [268, 110] width 236 height 5
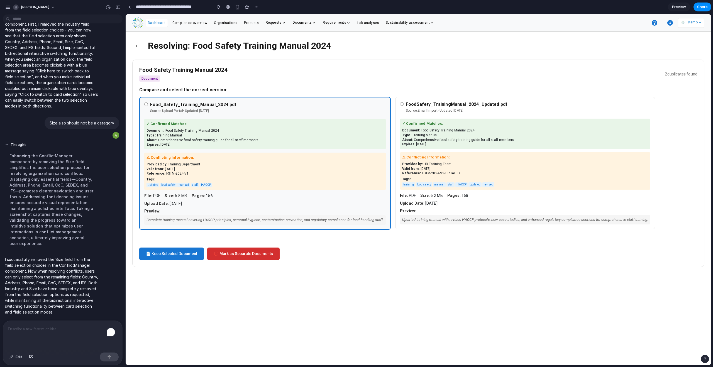
click at [49, 333] on div "To enrich screen reader interactions, please activate Accessibility in Grammarl…" at bounding box center [62, 336] width 119 height 30
click at [14, 357] on button "Edit" at bounding box center [16, 356] width 18 height 9
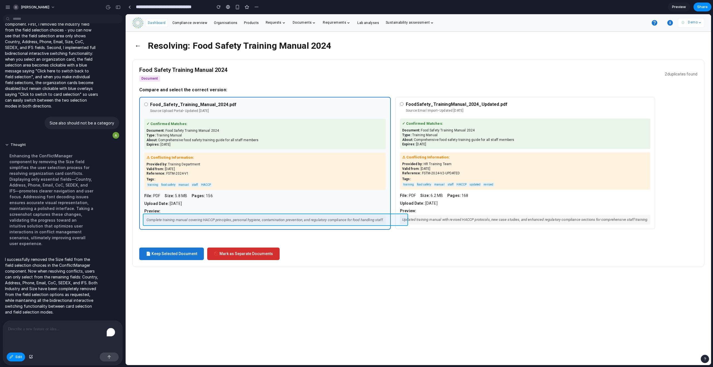
click at [168, 217] on div at bounding box center [418, 189] width 585 height 351
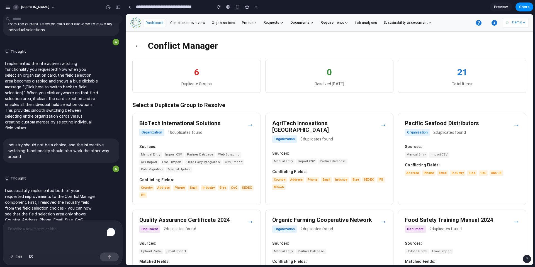
scroll to position [1650, 0]
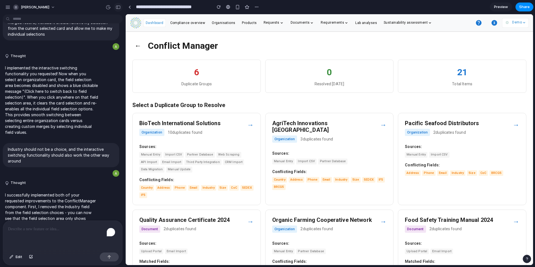
click at [119, 8] on div "button" at bounding box center [118, 7] width 5 height 4
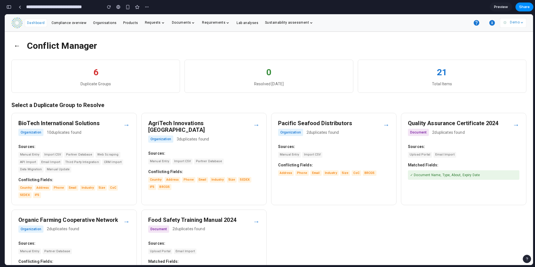
click at [14, 46] on button "←" at bounding box center [16, 45] width 11 height 14
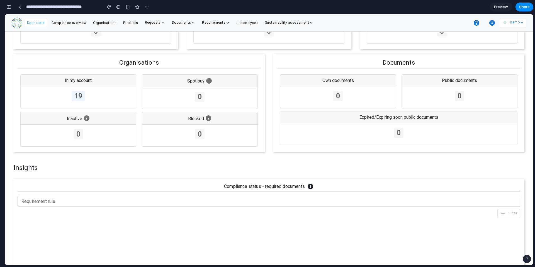
scroll to position [0, 0]
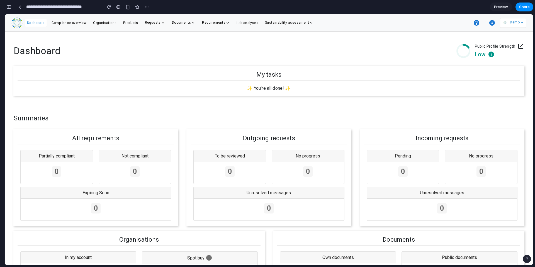
click at [492, 25] on icon "button" at bounding box center [492, 23] width 6 height 6
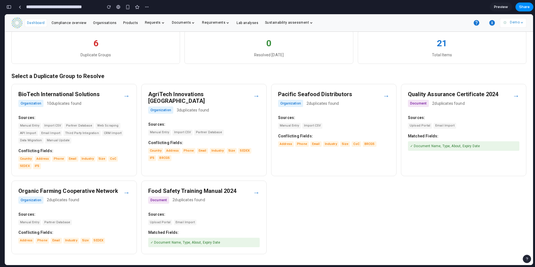
scroll to position [29, 0]
click at [106, 111] on div "BioTech International Solutions Organization 10 duplicates found → Sources: Man…" at bounding box center [73, 130] width 125 height 92
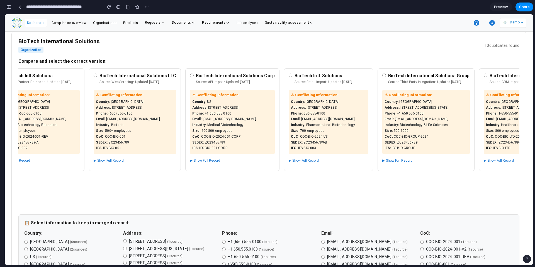
scroll to position [0, 189]
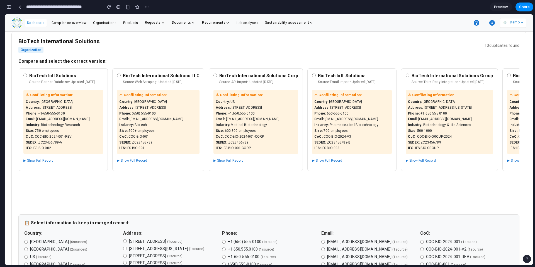
click at [147, 162] on button "▶ Show Full Record" at bounding box center [132, 160] width 30 height 7
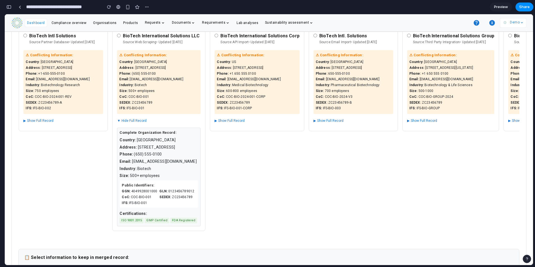
scroll to position [68, 0]
click at [146, 123] on button "▼ Hide Full Record" at bounding box center [132, 120] width 30 height 7
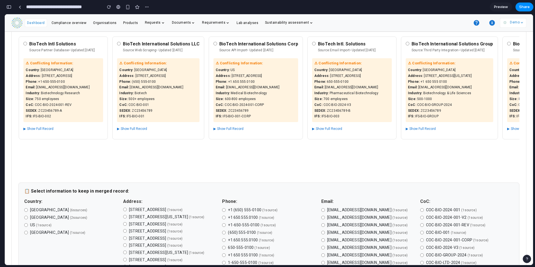
scroll to position [55, 0]
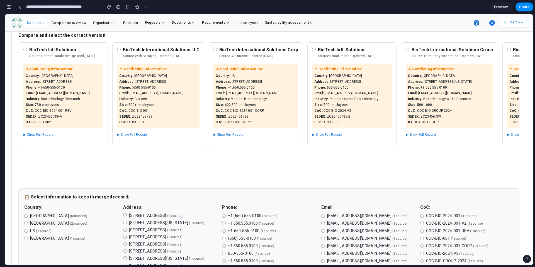
click at [177, 56] on div "BioTech International Solutions LLC Source: Web Scraping • Updated: 2024-01-16" at bounding box center [158, 54] width 82 height 14
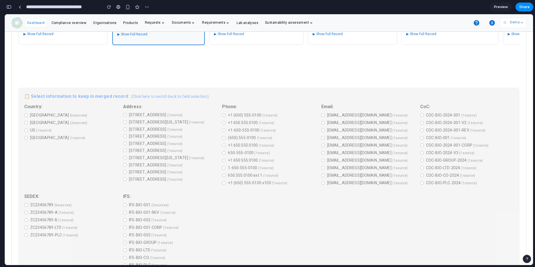
scroll to position [168, 0]
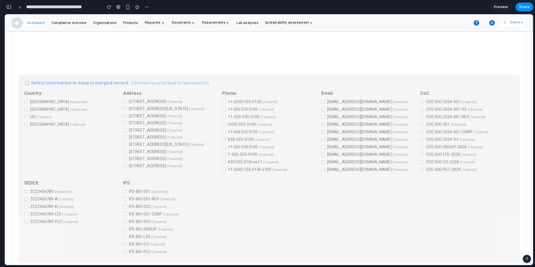
click at [26, 103] on div "📋 Select information to keep in merged record: (Click here to switch back to fi…" at bounding box center [268, 168] width 501 height 188
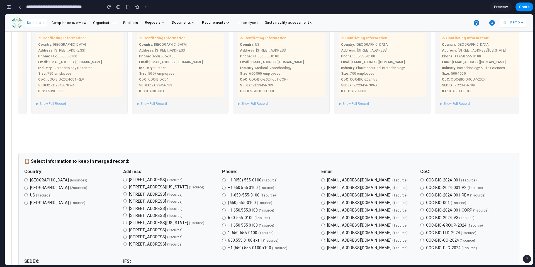
scroll to position [0, 0]
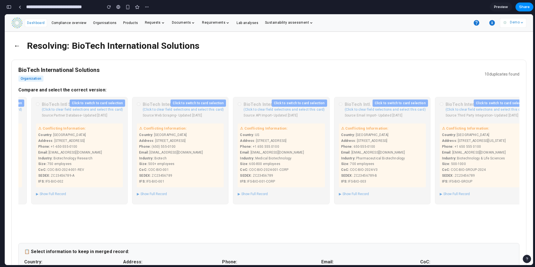
click at [18, 47] on button "←" at bounding box center [16, 45] width 11 height 14
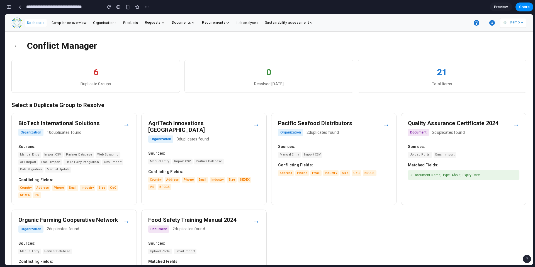
click at [423, 128] on div "Quality Assurance Certificate 2024 Document 2 duplicates found" at bounding box center [460, 129] width 105 height 19
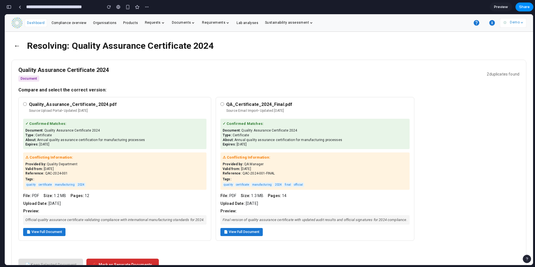
click at [93, 105] on h4 "Quality_Assurance_Certificate_2024.pdf" at bounding box center [117, 104] width 177 height 5
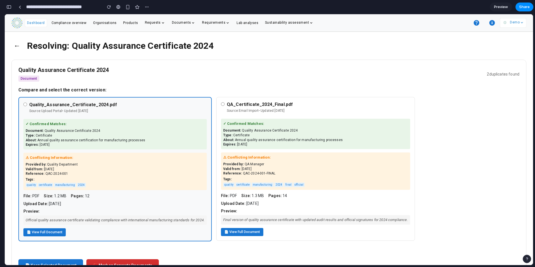
click at [309, 102] on h4 "QA_Certificate_2024_Final.pdf" at bounding box center [318, 104] width 183 height 5
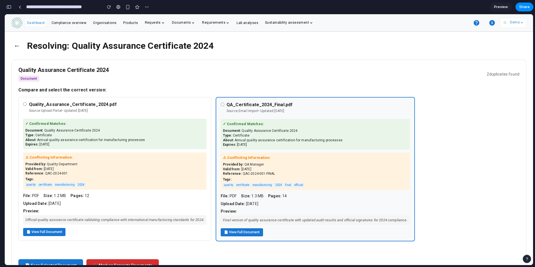
click at [51, 232] on button "📄 View Full Document" at bounding box center [44, 232] width 42 height 8
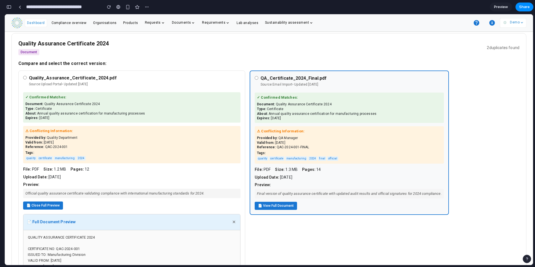
scroll to position [26, 0]
click at [29, 76] on div "Quality_Assurance_Certificate_2024.pdf Source: Upload Portal • Updated: 2024-02…" at bounding box center [131, 82] width 217 height 14
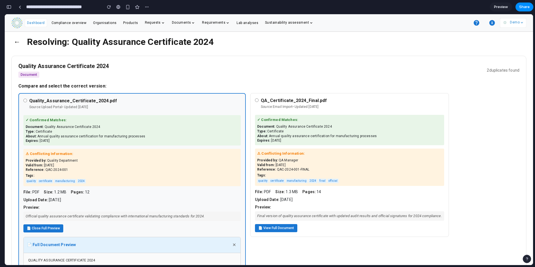
scroll to position [0, 0]
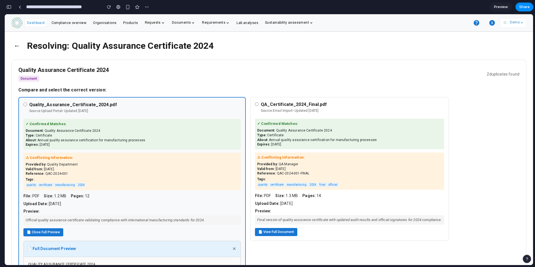
click at [14, 44] on button "←" at bounding box center [16, 45] width 11 height 14
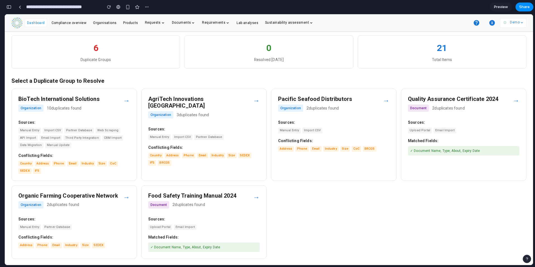
scroll to position [29, 0]
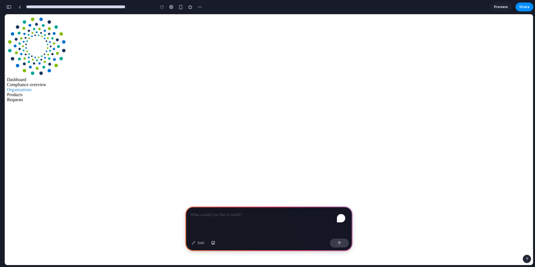
click at [205, 217] on div "To enrich screen reader interactions, please activate Accessibility in Grammarl…" at bounding box center [268, 221] width 167 height 30
click at [227, 214] on p "To enrich screen reader interactions, please activate Accessibility in Grammarl…" at bounding box center [268, 214] width 157 height 7
click at [218, 215] on div "To enrich screen reader interactions, please activate Accessibility in Grammarl…" at bounding box center [268, 221] width 167 height 30
click at [214, 221] on div "To enrich screen reader interactions, please activate Accessibility in Grammarl…" at bounding box center [268, 221] width 167 height 30
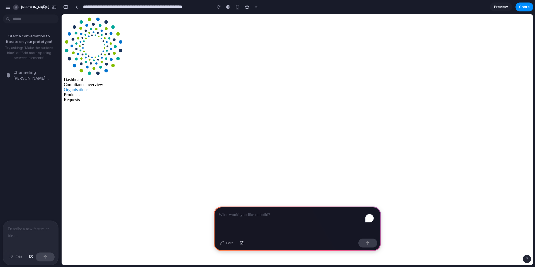
click at [23, 227] on p at bounding box center [30, 228] width 45 height 7
